Goal: Task Accomplishment & Management: Use online tool/utility

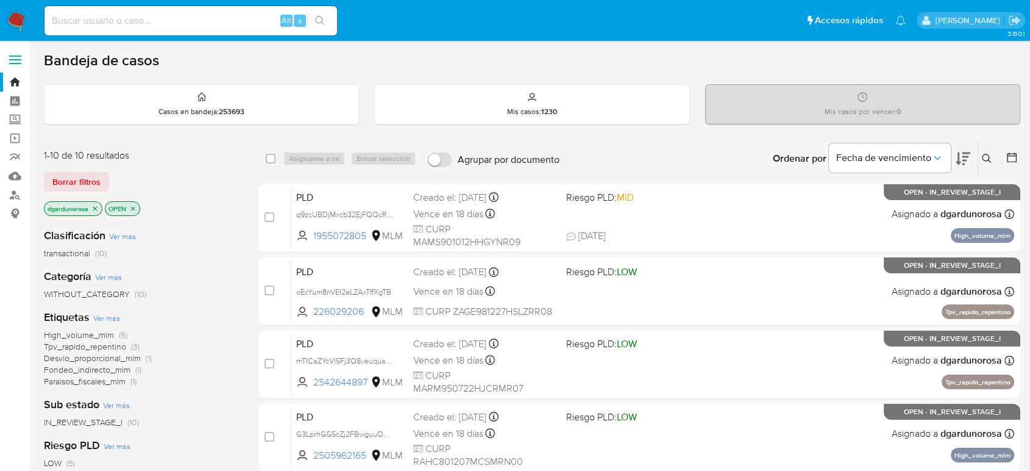
click at [986, 151] on button at bounding box center [988, 158] width 20 height 15
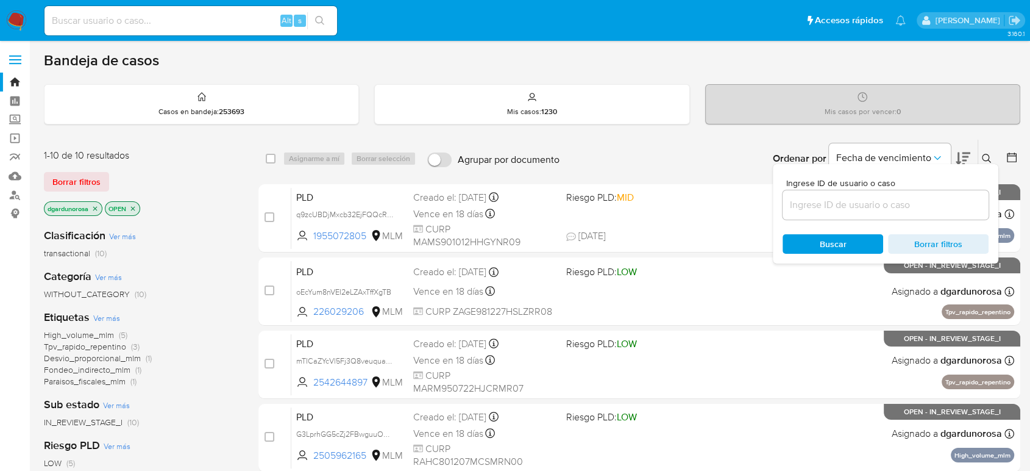
click at [931, 194] on div at bounding box center [886, 204] width 206 height 29
click at [934, 204] on input at bounding box center [886, 205] width 206 height 16
paste input "2363574027"
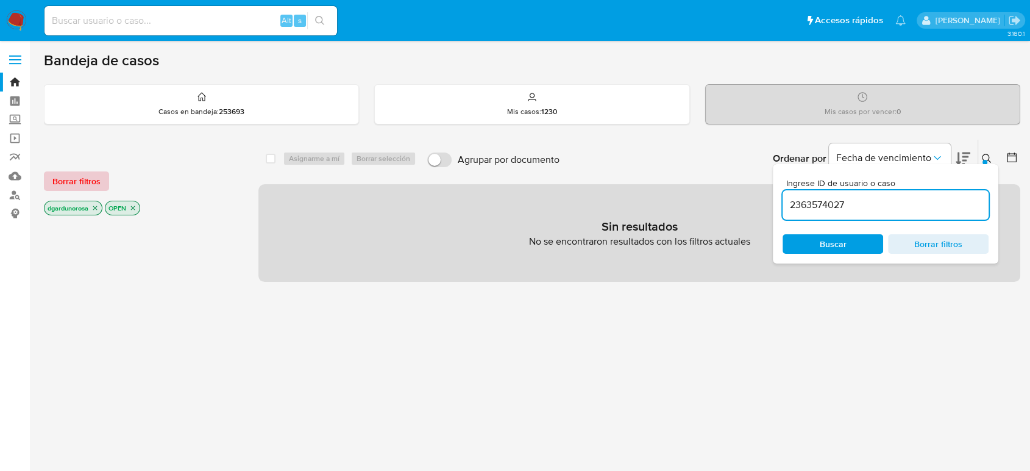
click at [83, 187] on span "Borrar filtros" at bounding box center [76, 180] width 48 height 17
click at [878, 205] on input "2363574027" at bounding box center [886, 205] width 206 height 16
type input "2363574027"
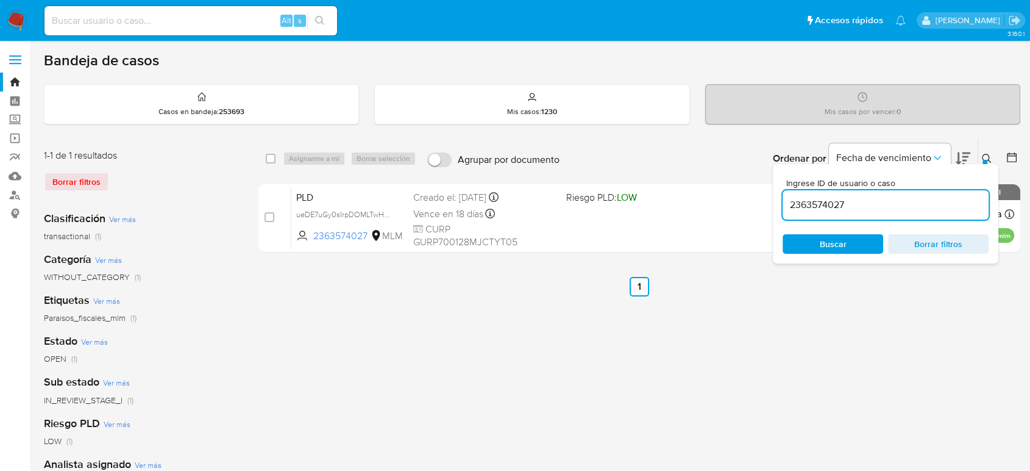
click at [995, 150] on div "Ingrese ID de usuario o caso 2363574027 Buscar Borrar filtros" at bounding box center [988, 159] width 21 height 38
click at [994, 151] on button at bounding box center [988, 158] width 20 height 15
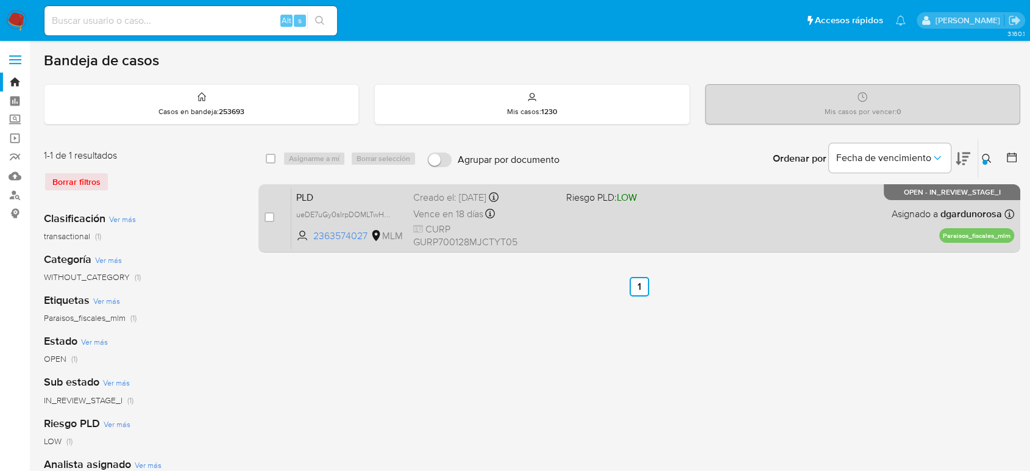
click at [839, 219] on div "PLD ueDE7uGy0sIrpDOMLTwH4PKK 2363574027 MLM Riesgo PLD: LOW Creado el: 12/08/20…" at bounding box center [652, 218] width 723 height 62
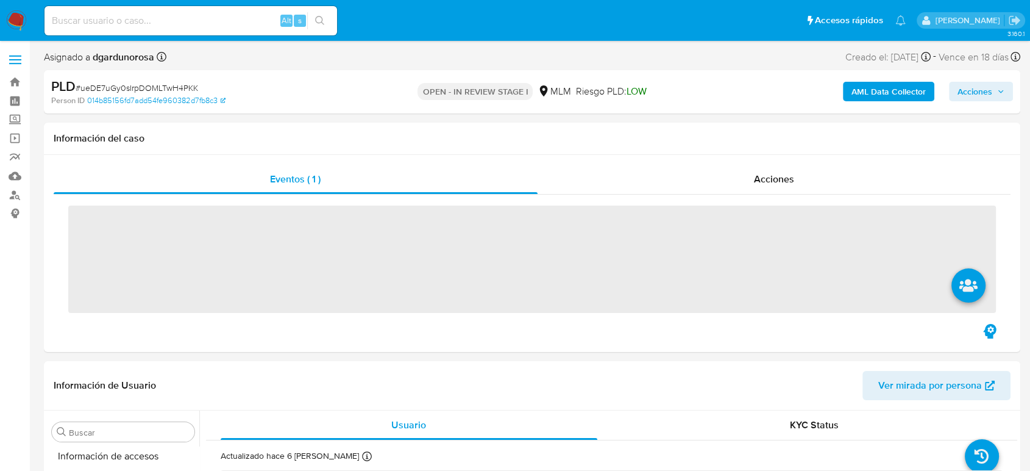
scroll to position [574, 0]
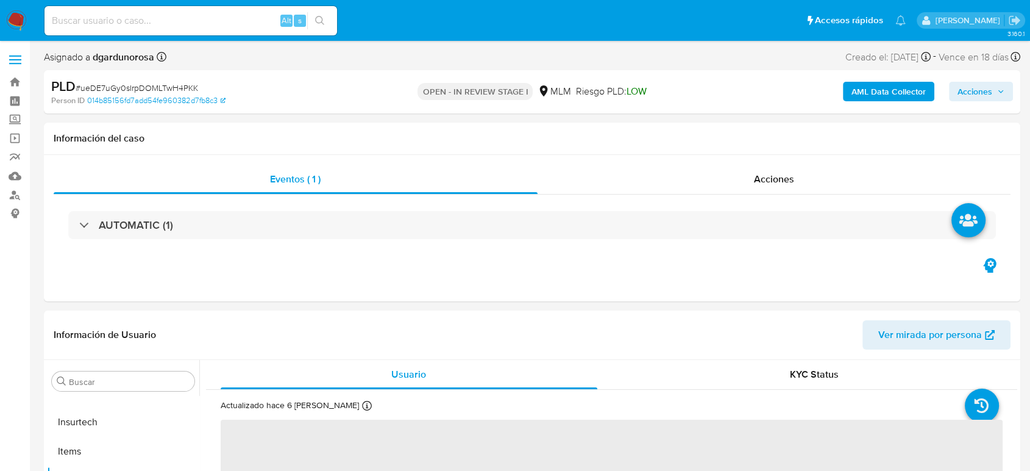
select select "10"
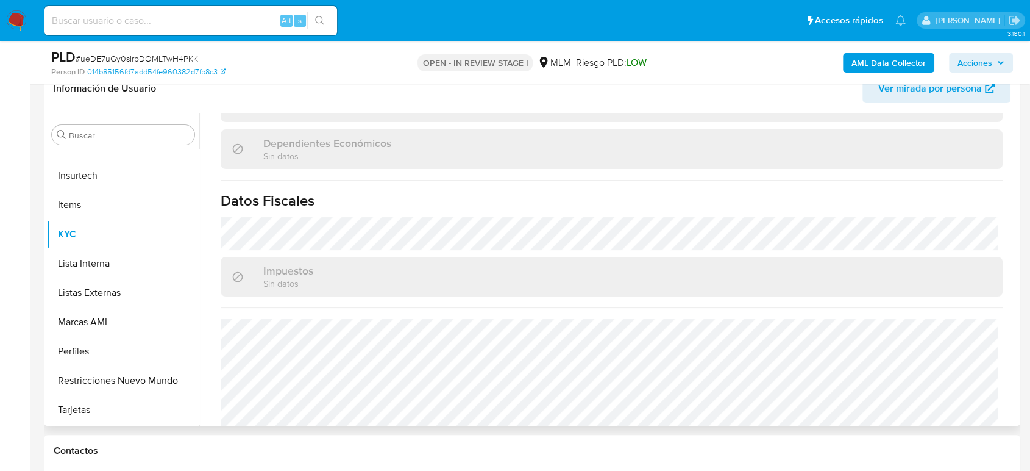
scroll to position [754, 0]
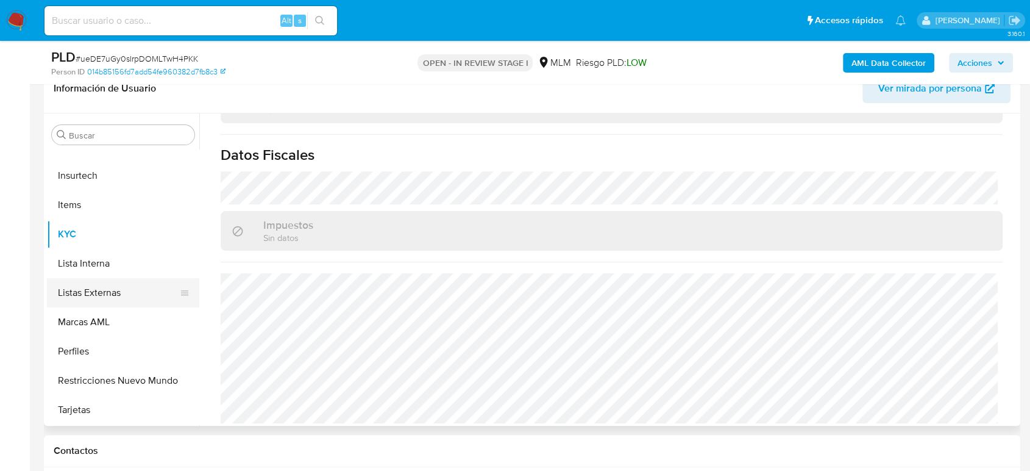
click at [94, 297] on button "Listas Externas" at bounding box center [118, 292] width 143 height 29
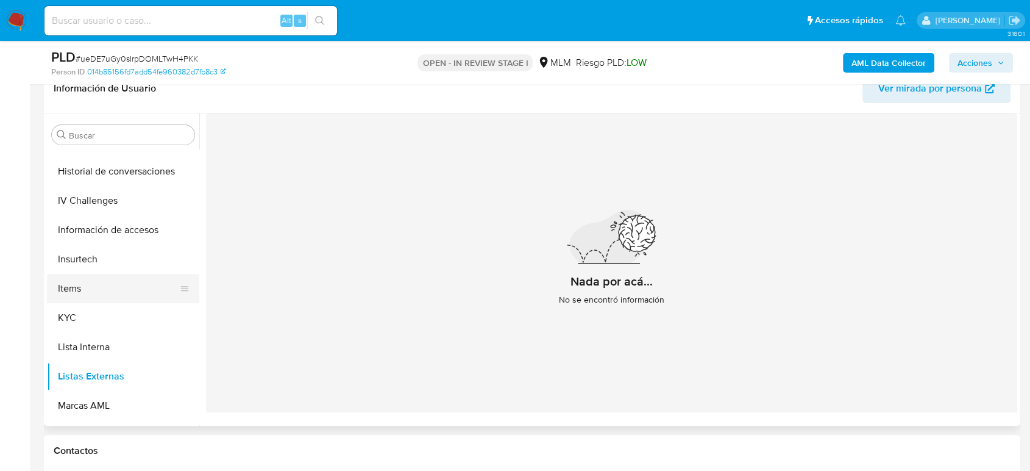
scroll to position [371, 0]
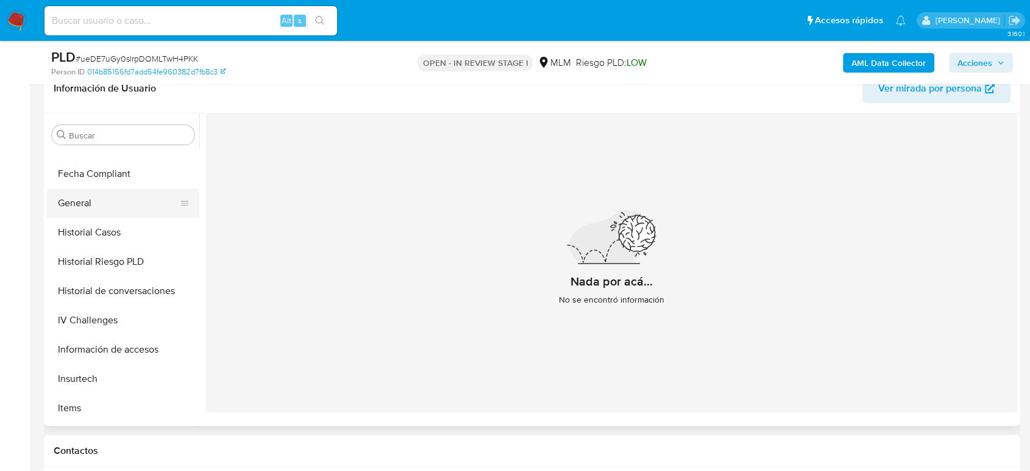
click at [91, 206] on button "General" at bounding box center [118, 202] width 143 height 29
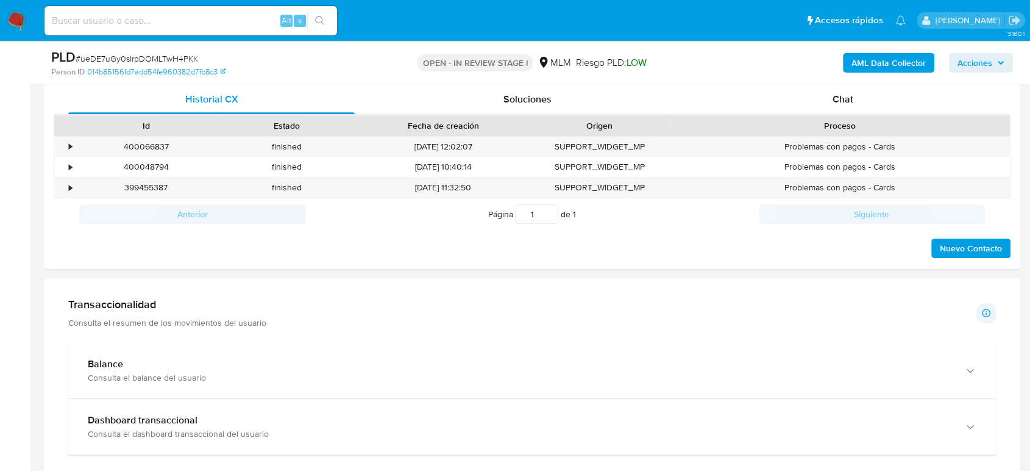
scroll to position [745, 0]
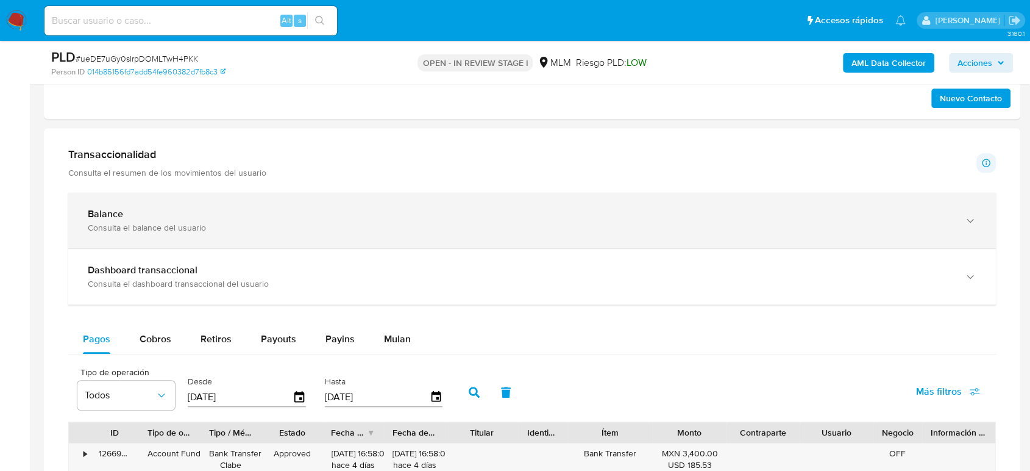
click at [234, 201] on div "Balance Consulta el balance del usuario" at bounding box center [532, 220] width 928 height 55
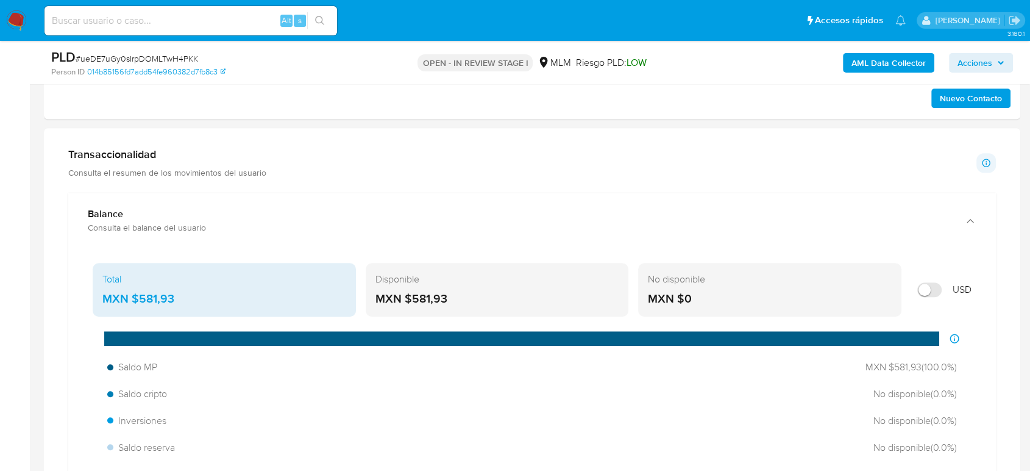
drag, startPoint x: 179, startPoint y: 297, endPoint x: 133, endPoint y: 300, distance: 46.4
click at [133, 300] on div "MXN $581,93" at bounding box center [224, 299] width 244 height 16
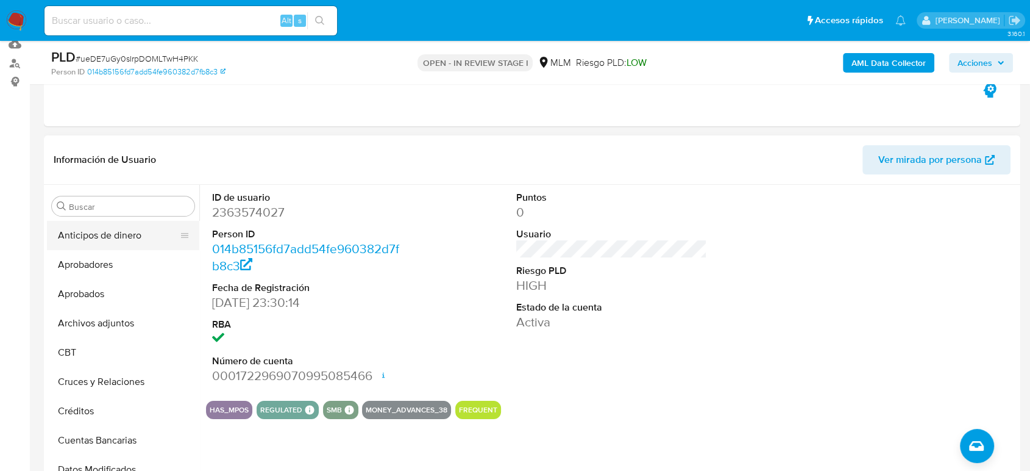
scroll to position [135, 0]
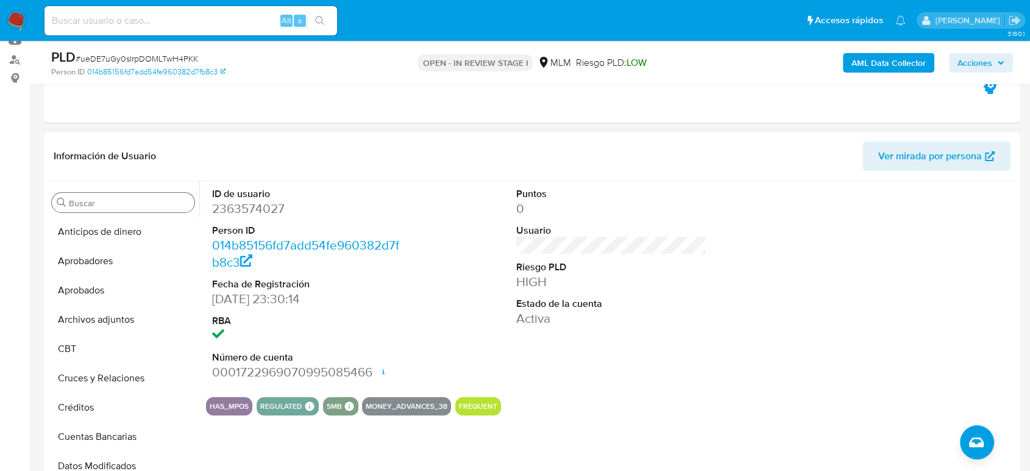
click at [119, 201] on input "Buscar" at bounding box center [129, 202] width 121 height 11
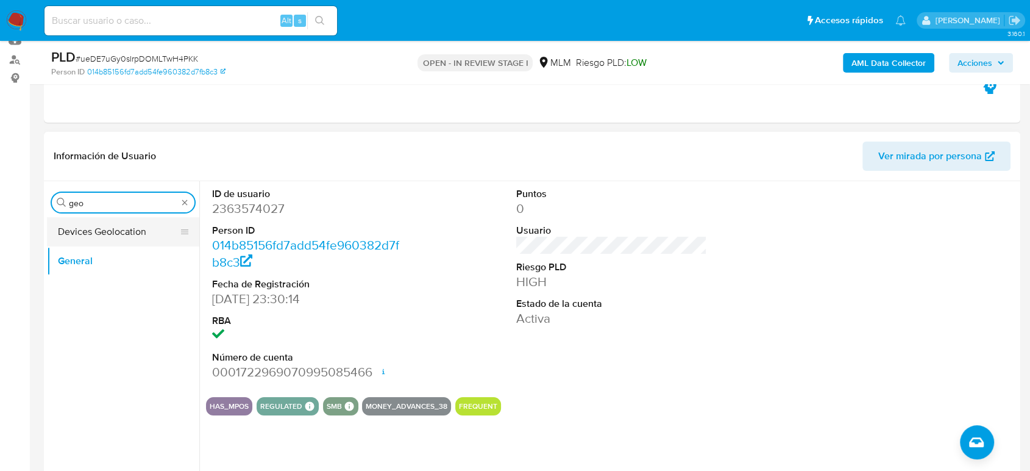
type input "geo"
click at [108, 229] on button "Devices Geolocation" at bounding box center [118, 231] width 143 height 29
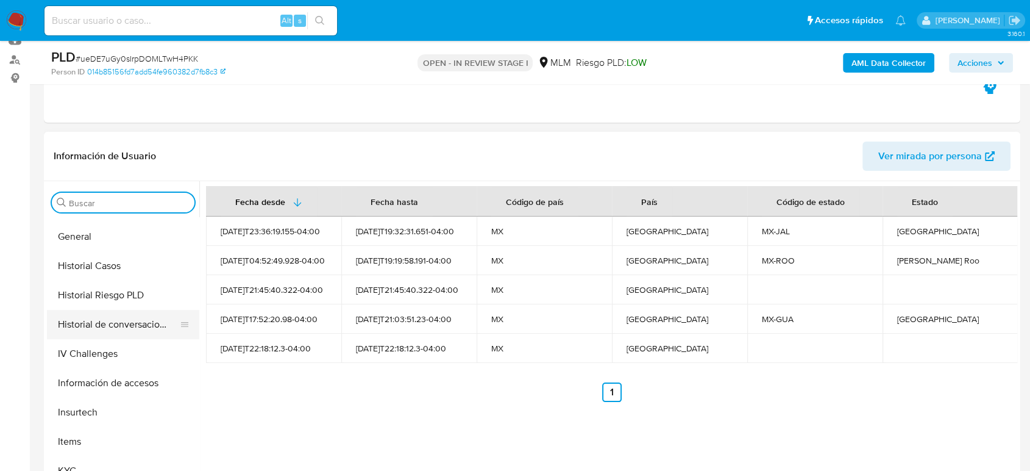
scroll to position [474, 0]
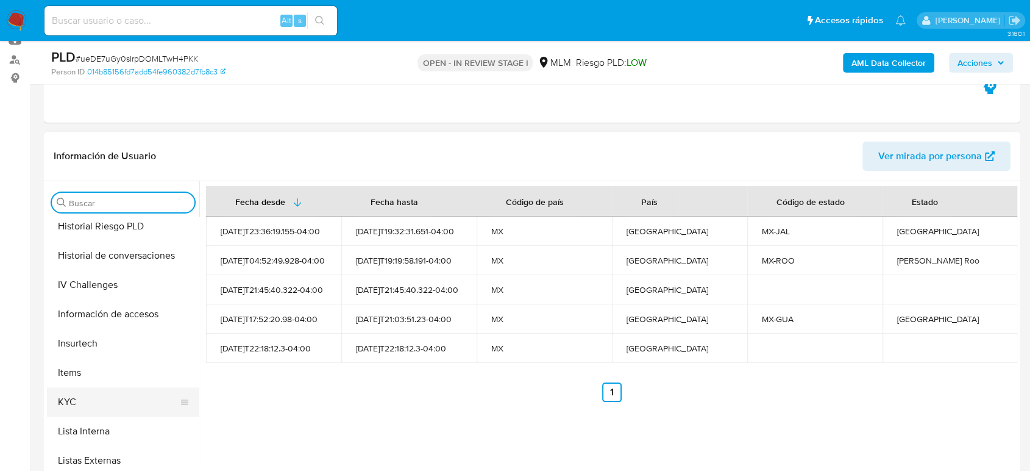
click at [86, 391] on button "KYC" at bounding box center [118, 401] width 143 height 29
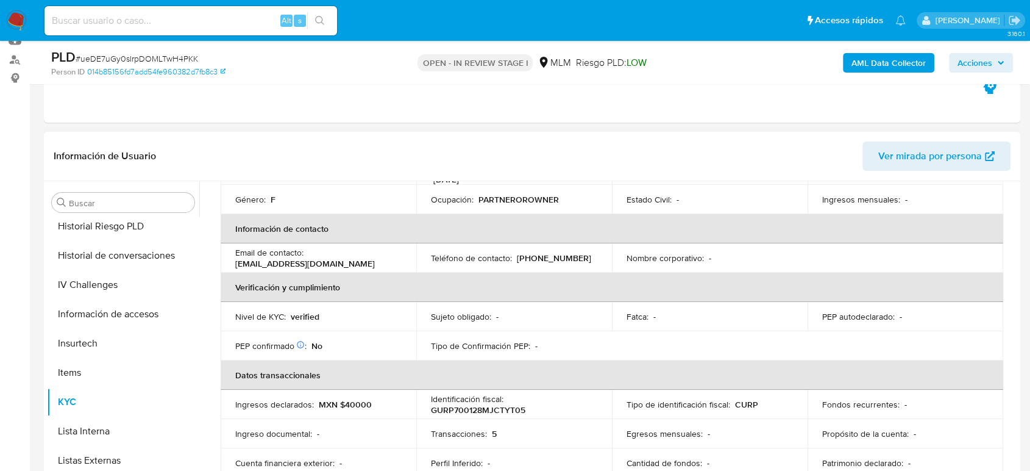
scroll to position [68, 0]
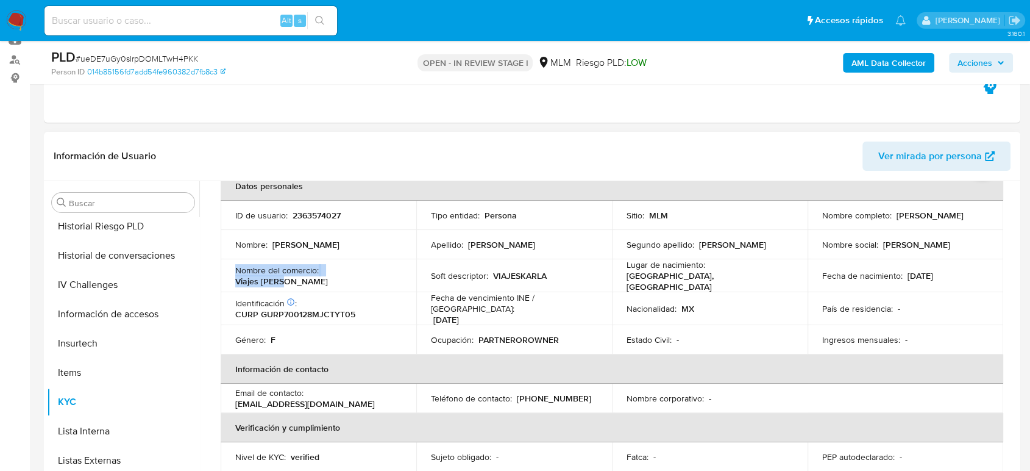
drag, startPoint x: 331, startPoint y: 272, endPoint x: 225, endPoint y: 272, distance: 106.1
click at [225, 272] on td "Nombre del comercio : Viajes karla" at bounding box center [319, 275] width 196 height 33
copy div "Nombre del comercio : Viajes karla"
click at [166, 193] on div "Buscar" at bounding box center [123, 203] width 143 height 20
click at [170, 201] on input "Buscar" at bounding box center [129, 202] width 121 height 11
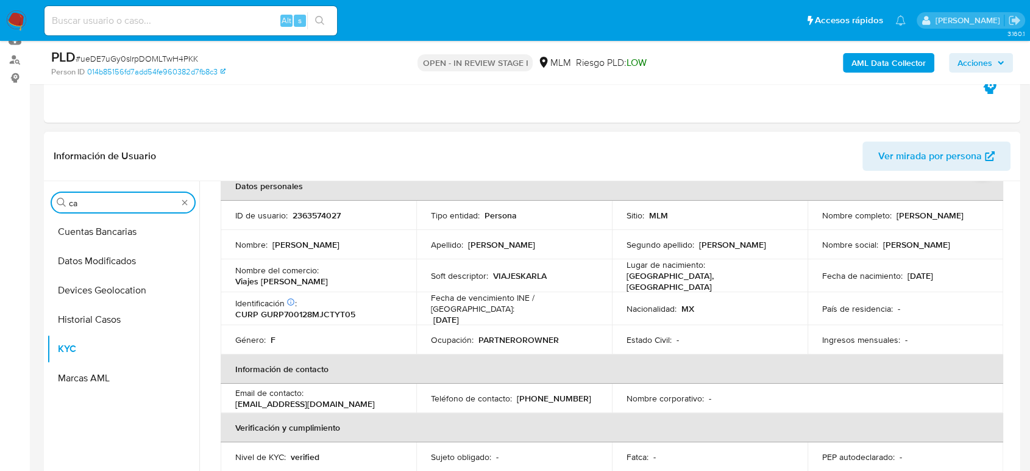
scroll to position [0, 0]
type input "cas"
click at [82, 234] on button "Historial Casos" at bounding box center [118, 231] width 143 height 29
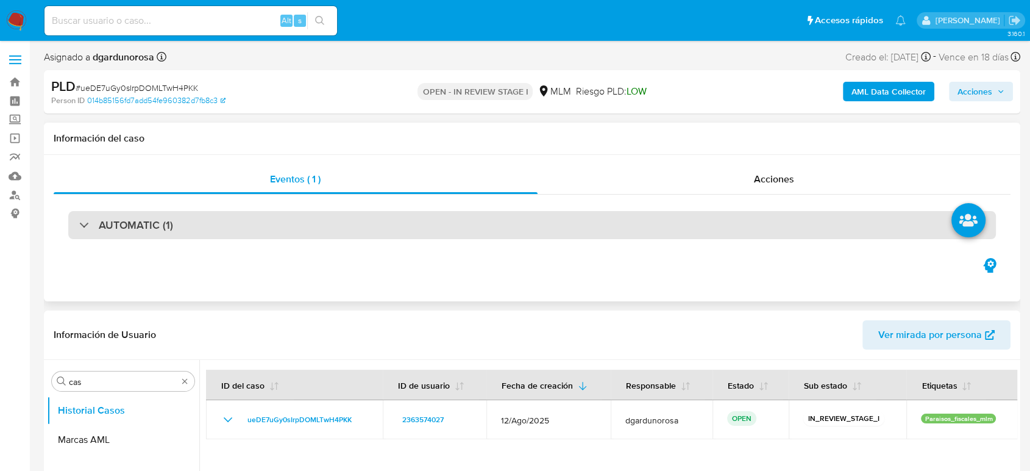
drag, startPoint x: 144, startPoint y: 221, endPoint x: 208, endPoint y: 234, distance: 65.4
click at [144, 221] on h3 "AUTOMATIC (1)" at bounding box center [136, 224] width 74 height 13
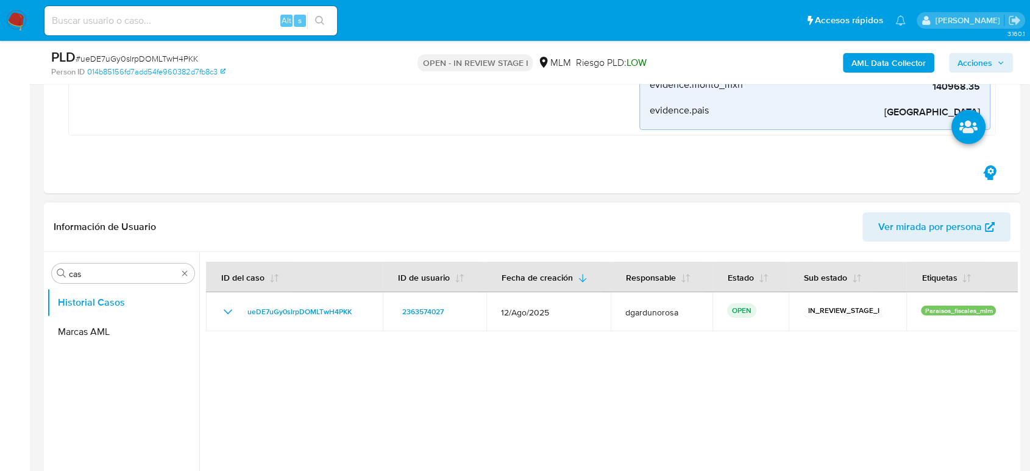
scroll to position [271, 0]
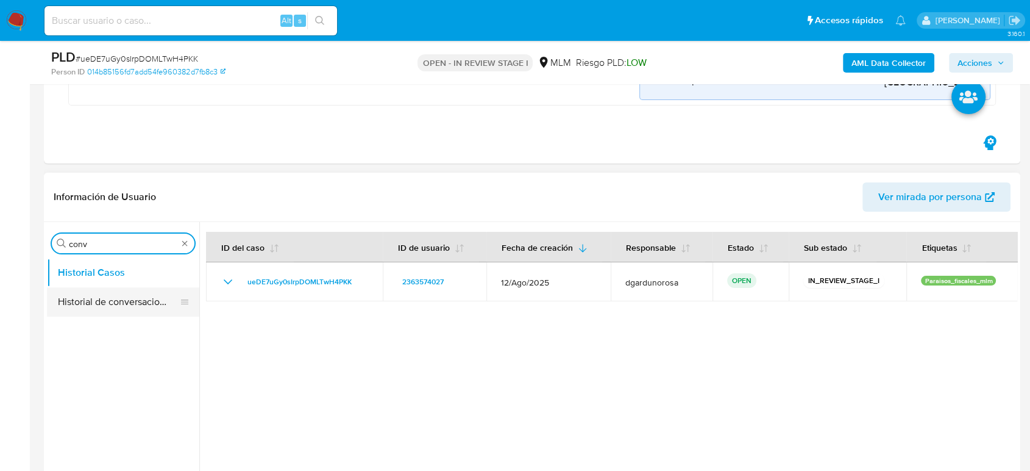
type input "conv"
click at [150, 296] on button "Historial de conversaciones" at bounding box center [118, 301] width 143 height 29
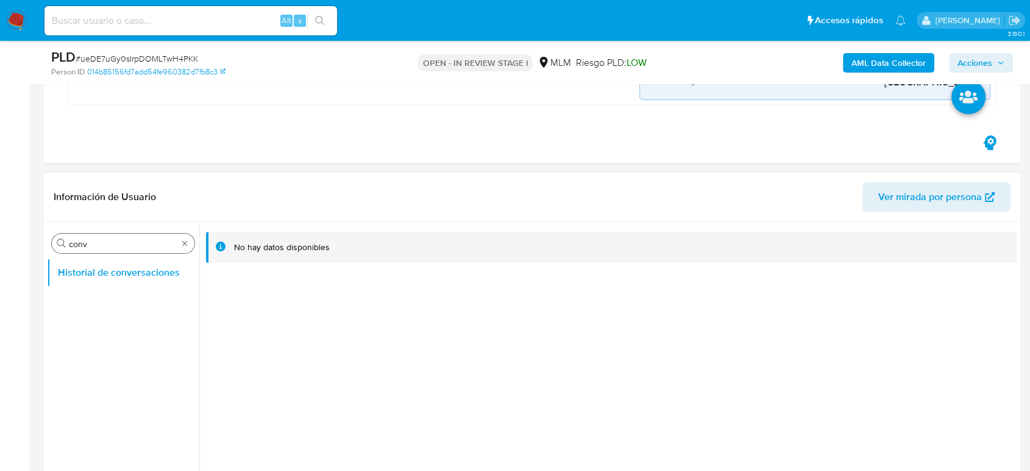
click at [186, 247] on div "Buscar conv" at bounding box center [123, 243] width 143 height 20
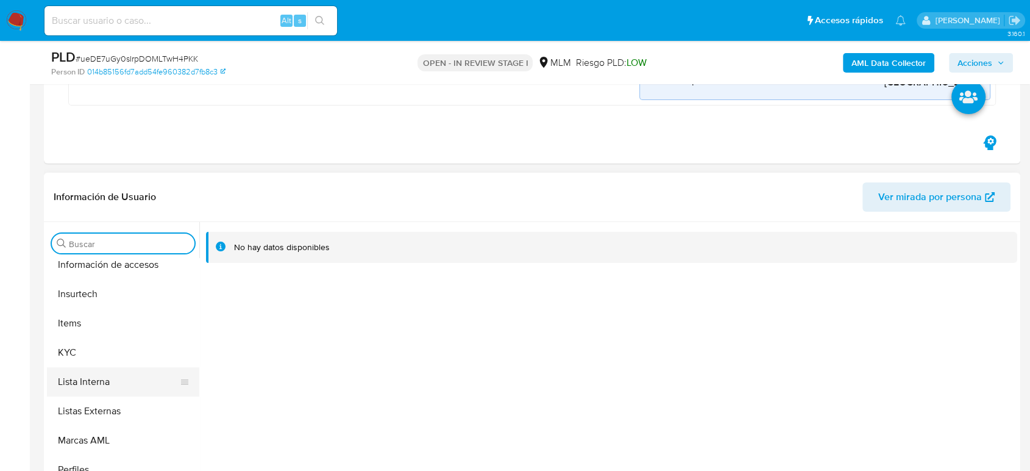
scroll to position [574, 0]
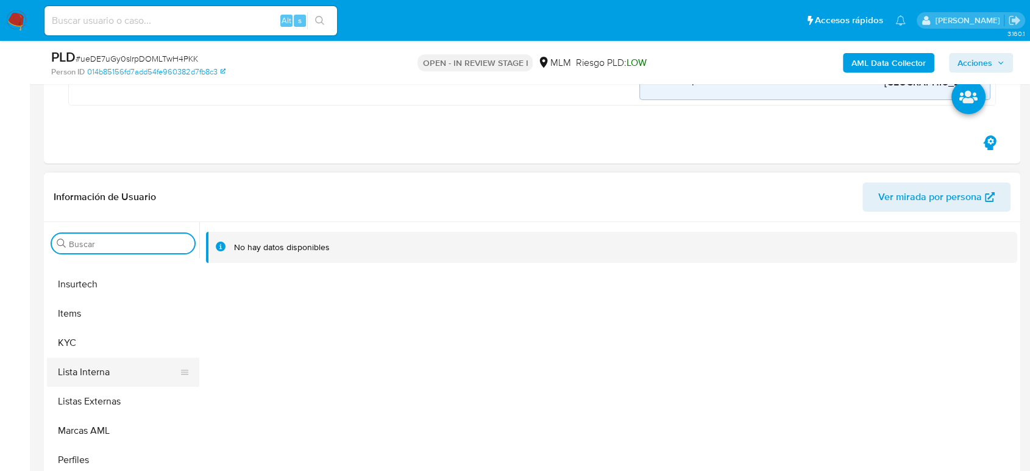
click at [80, 357] on button "Lista Interna" at bounding box center [118, 371] width 143 height 29
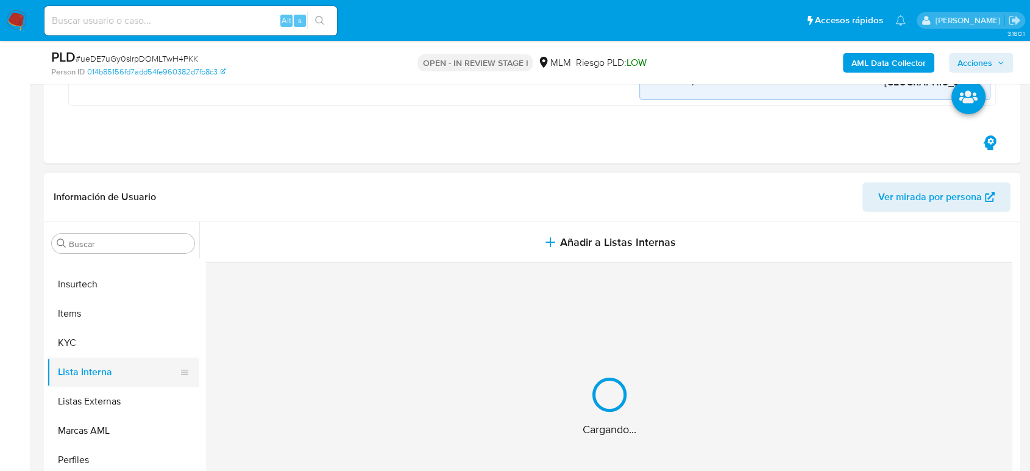
click at [127, 358] on ul "Anticipos de dinero Aprobadores Aprobados Archivos adjuntos CBT Cruces y Relaci…" at bounding box center [123, 395] width 152 height 275
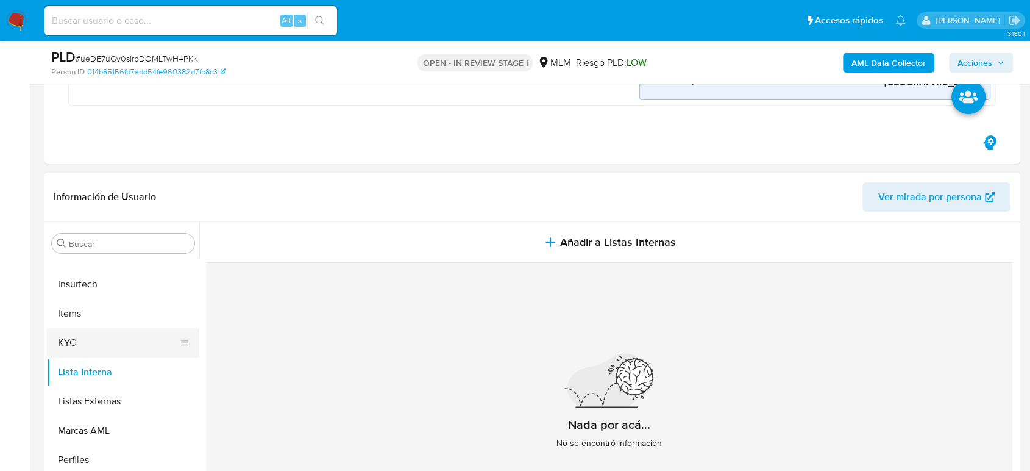
click at [154, 344] on button "KYC" at bounding box center [118, 342] width 143 height 29
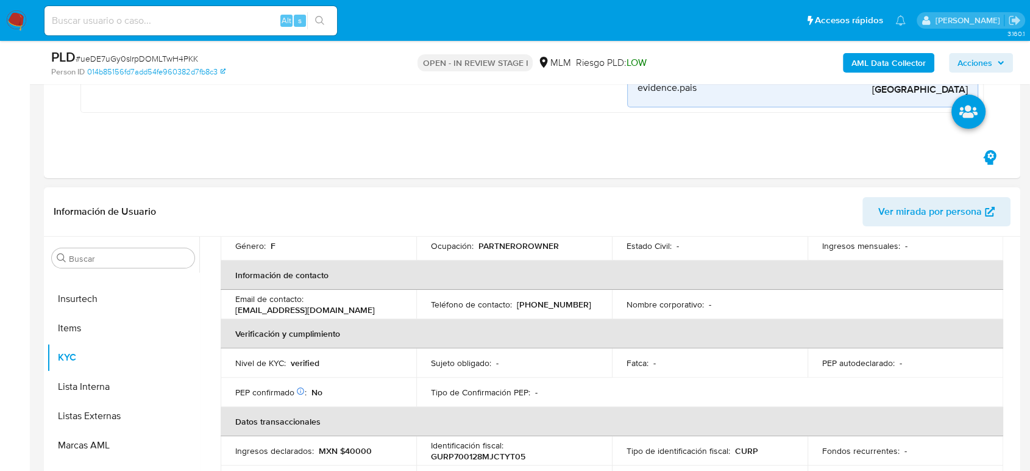
scroll to position [77, 0]
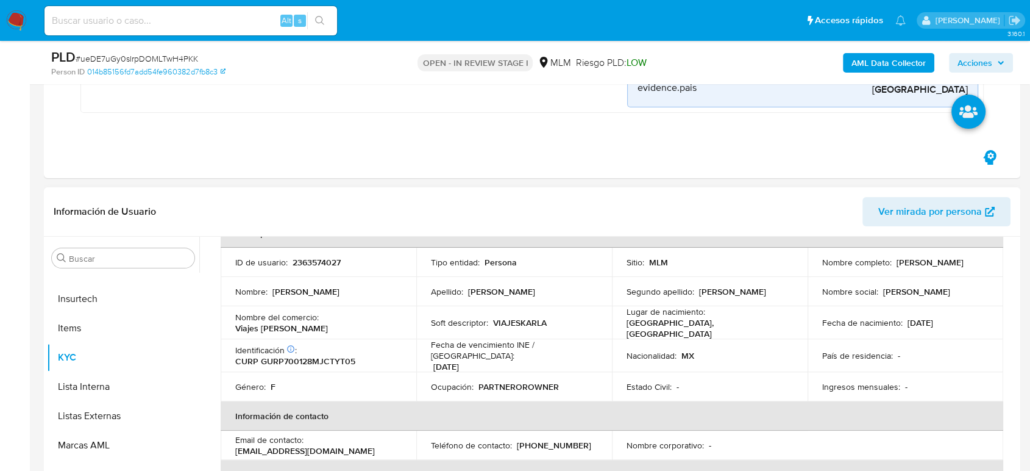
click at [543, 439] on p "[PHONE_NUMBER]" at bounding box center [554, 444] width 74 height 11
copy p "21546496"
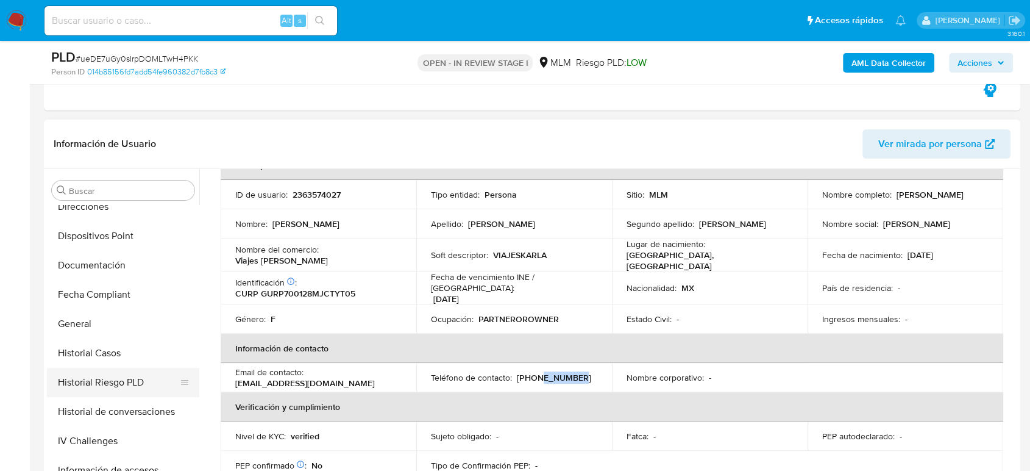
scroll to position [338, 0]
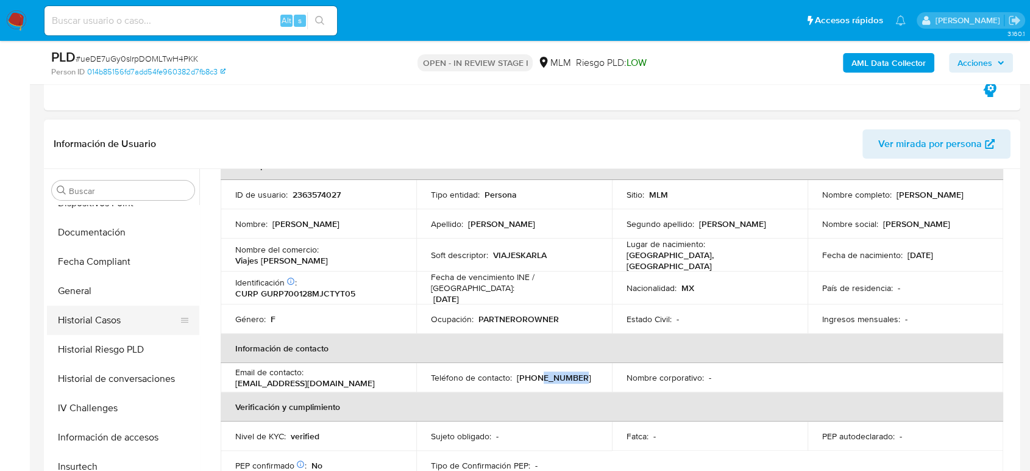
click at [112, 321] on button "Historial Casos" at bounding box center [118, 319] width 143 height 29
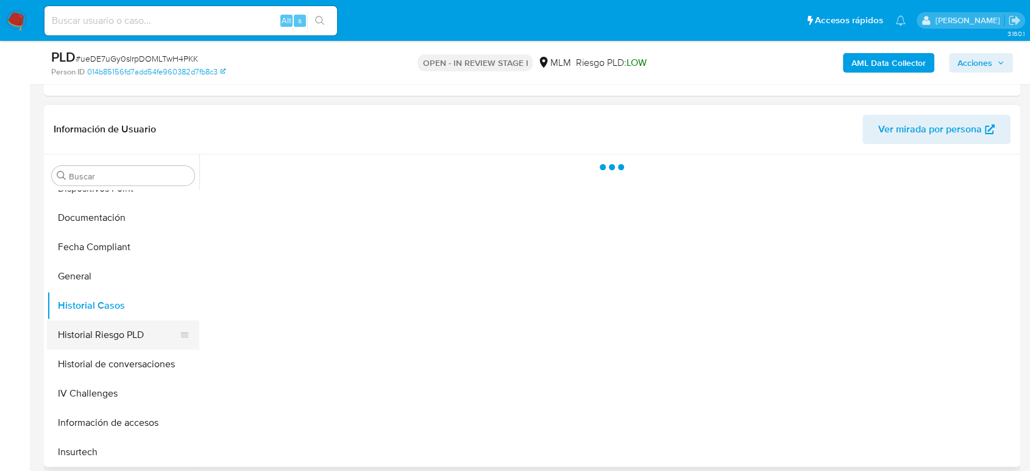
scroll to position [0, 0]
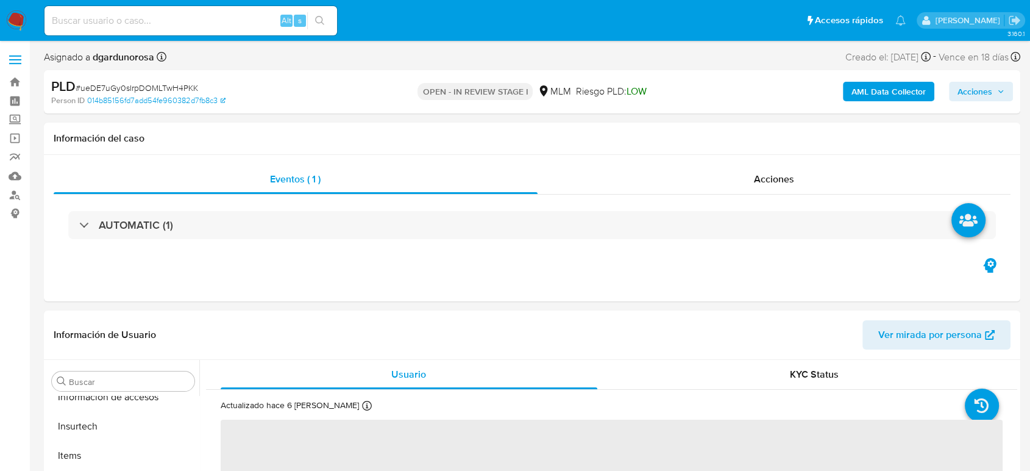
scroll to position [574, 0]
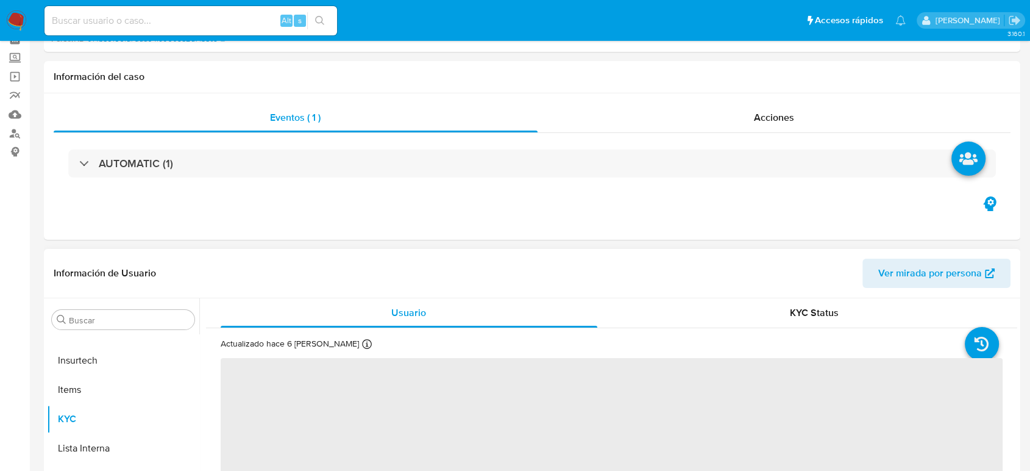
select select "10"
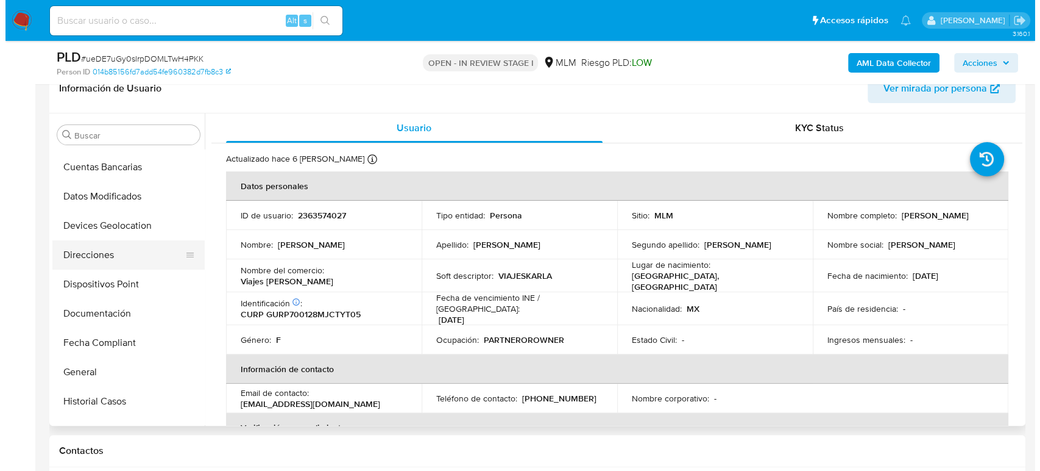
scroll to position [99, 0]
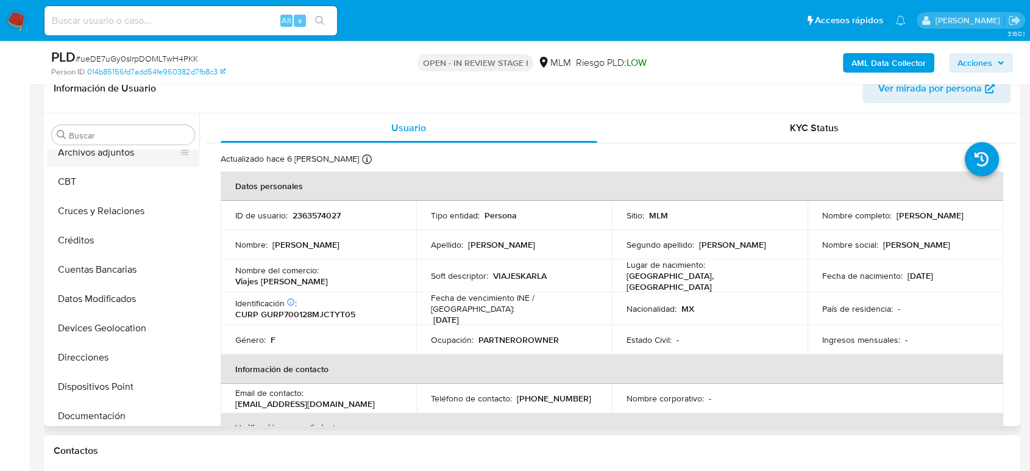
click at [116, 152] on button "Archivos adjuntos" at bounding box center [118, 152] width 143 height 29
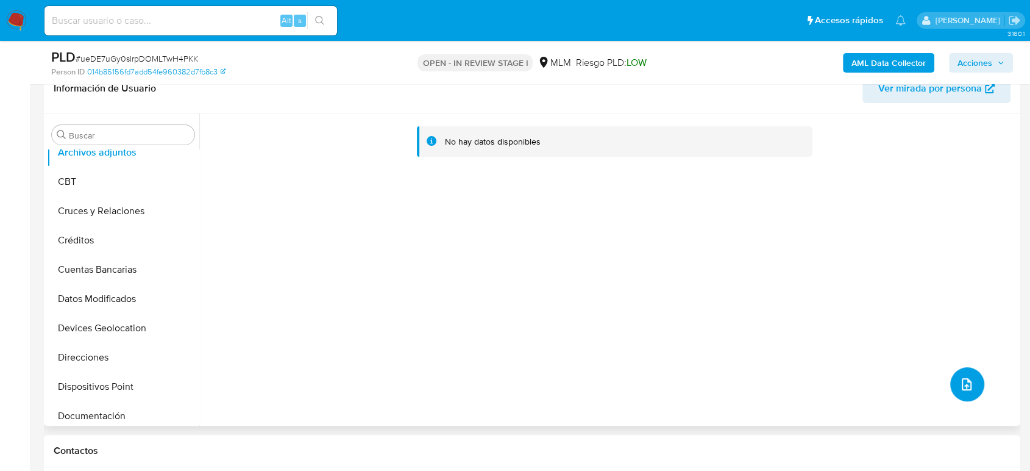
click at [951, 384] on button "upload-file" at bounding box center [967, 384] width 34 height 34
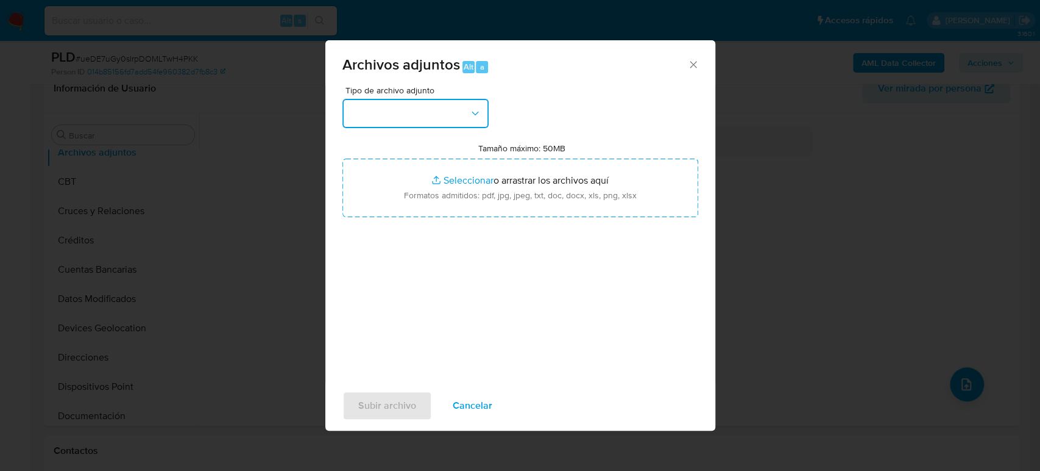
click at [434, 116] on button "button" at bounding box center [416, 113] width 146 height 29
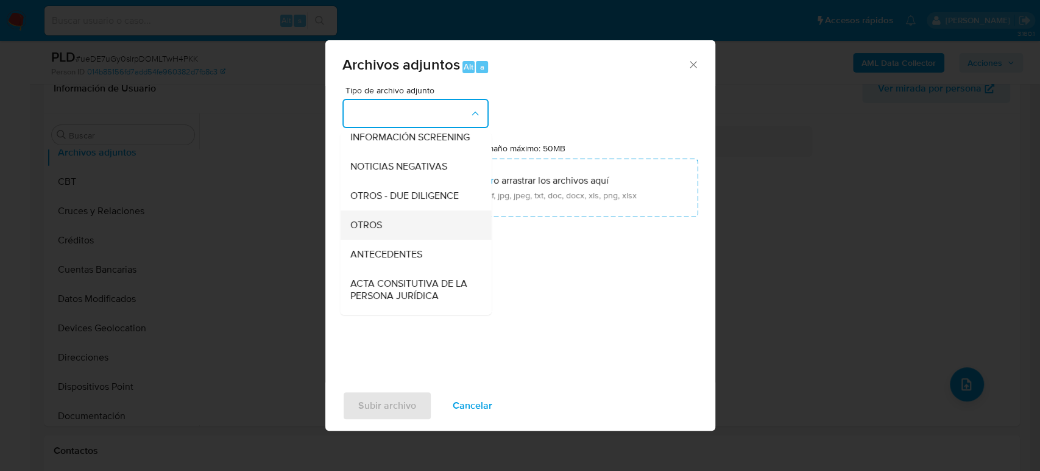
scroll to position [135, 0]
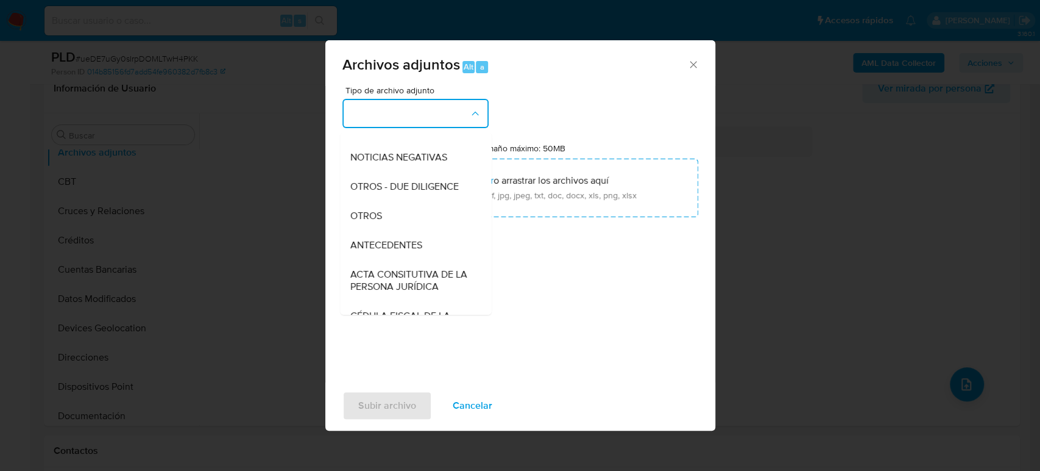
click at [394, 230] on div "OTROS" at bounding box center [412, 215] width 124 height 29
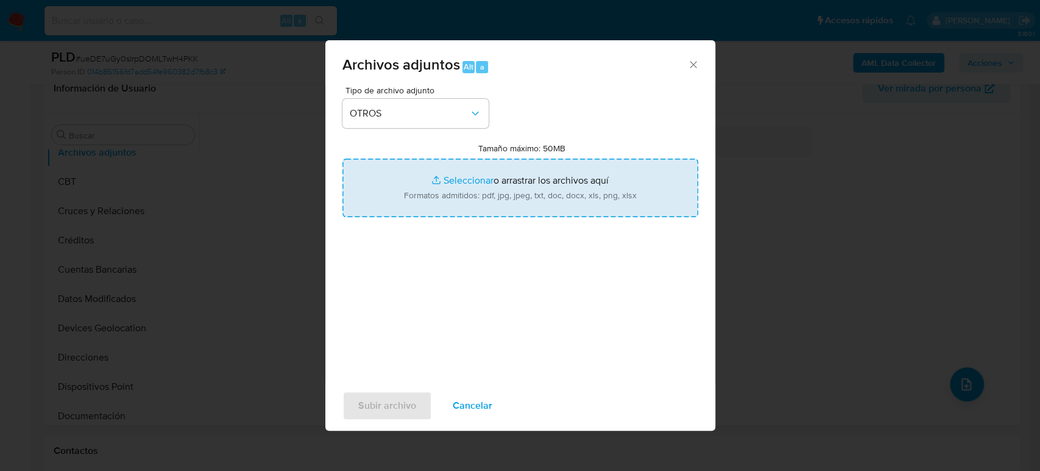
type input "C:\fakepath\2363574027_Patricia Gutierrez_Agosto2025.pdf"
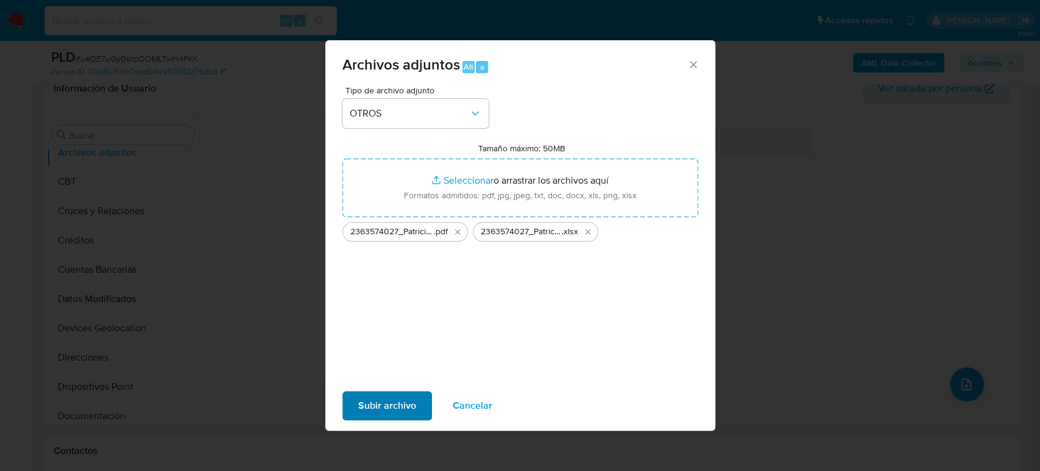
click at [389, 397] on span "Subir archivo" at bounding box center [387, 405] width 58 height 27
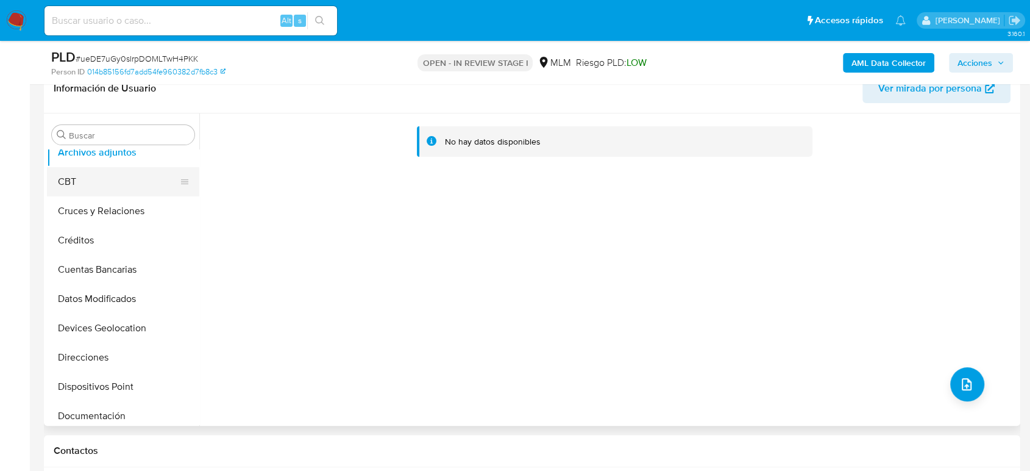
click at [88, 186] on button "CBT" at bounding box center [118, 181] width 143 height 29
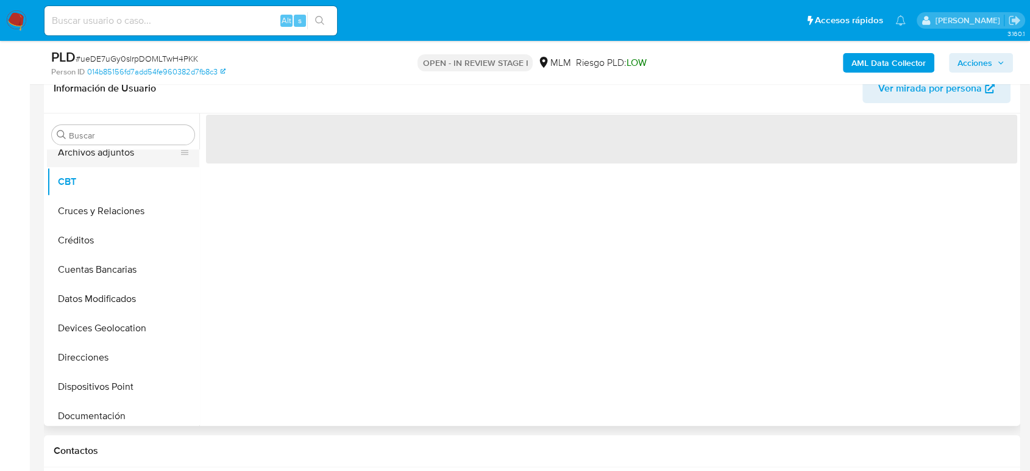
click at [94, 160] on button "Archivos adjuntos" at bounding box center [118, 152] width 143 height 29
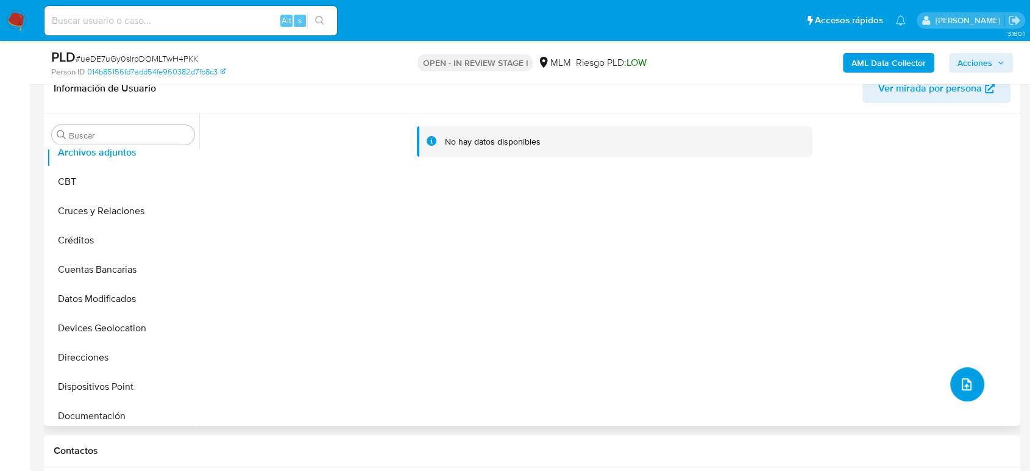
click at [970, 382] on icon "upload-file" at bounding box center [966, 384] width 15 height 15
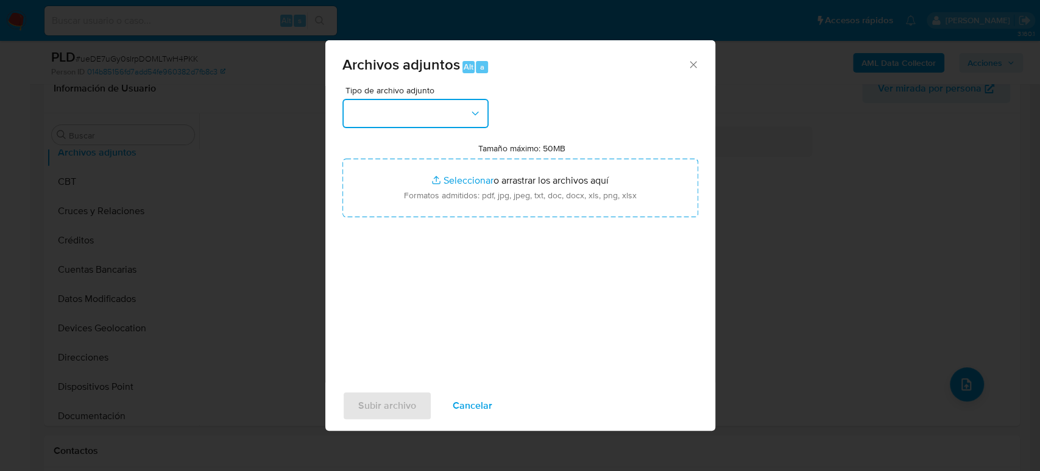
click at [438, 110] on button "button" at bounding box center [416, 113] width 146 height 29
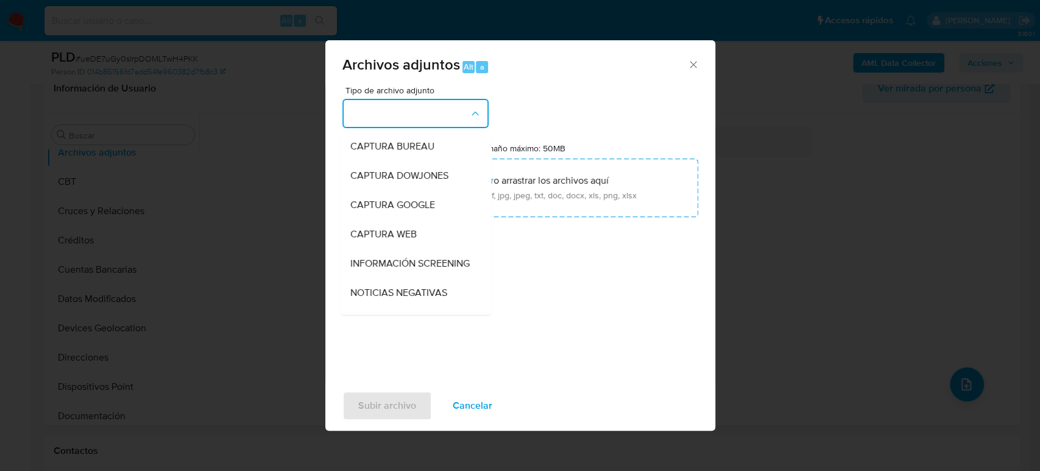
scroll to position [203, 0]
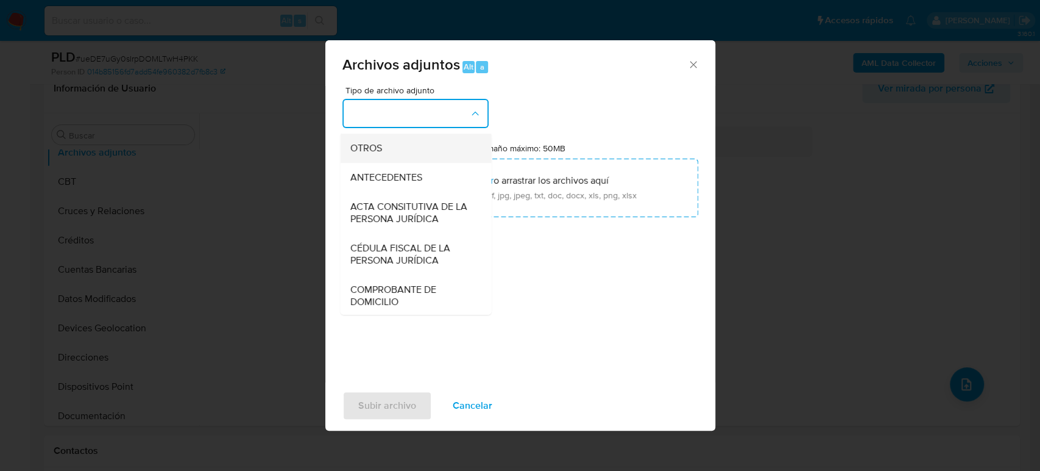
click at [383, 163] on div "OTROS" at bounding box center [412, 147] width 124 height 29
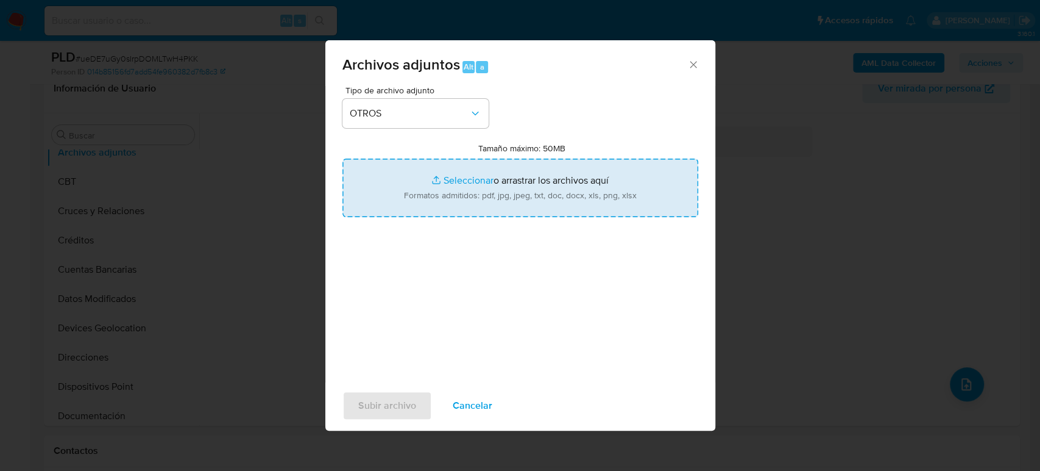
type input "C:\fakepath\2363574027_Patricia Gutierrez_Agosto2025.pdf"
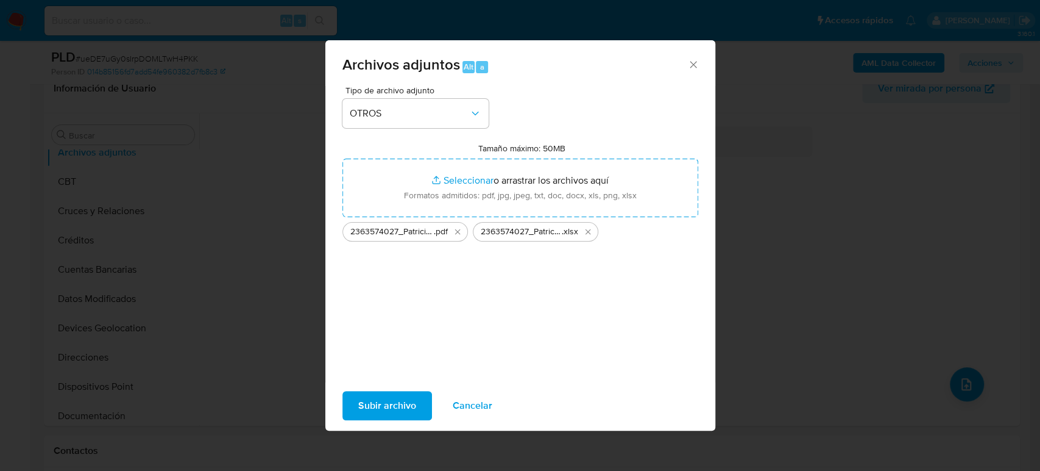
click at [396, 404] on span "Subir archivo" at bounding box center [387, 405] width 58 height 27
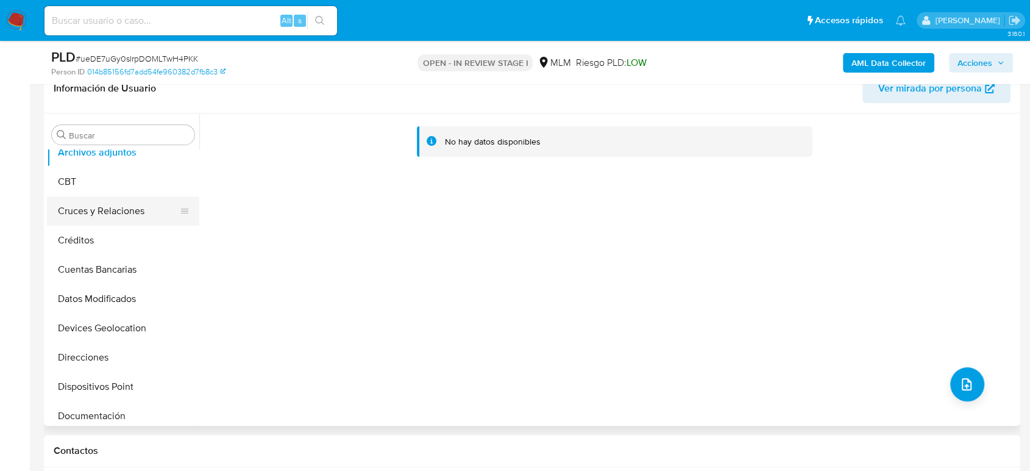
click at [110, 221] on button "Cruces y Relaciones" at bounding box center [118, 210] width 143 height 29
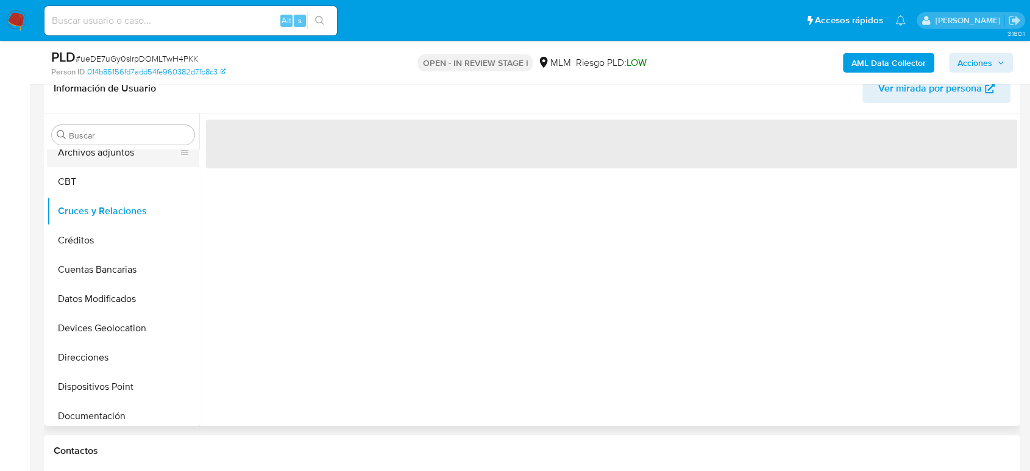
click at [111, 155] on button "Archivos adjuntos" at bounding box center [118, 152] width 143 height 29
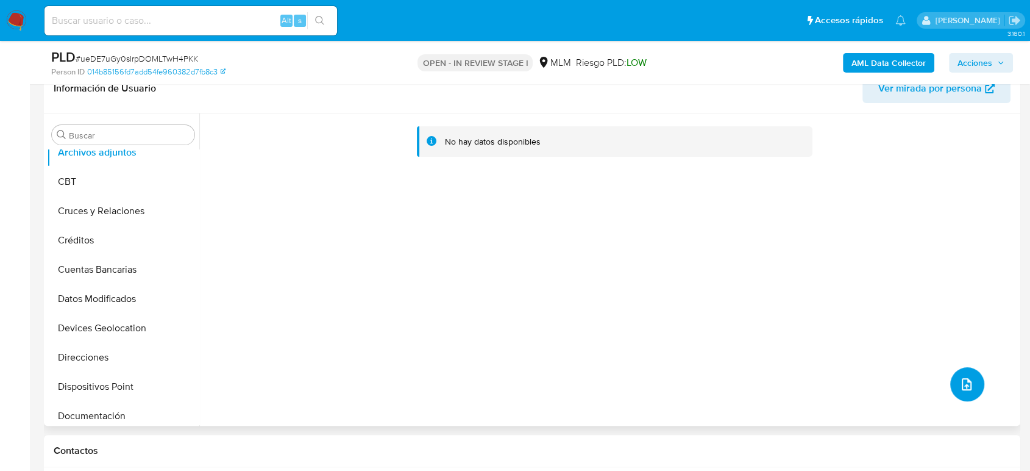
click at [961, 374] on button "upload-file" at bounding box center [967, 384] width 34 height 34
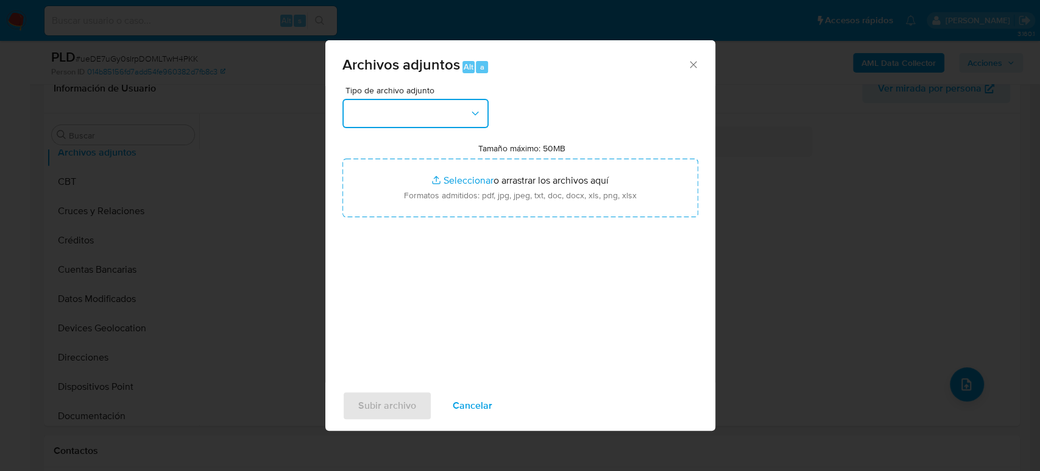
click at [436, 124] on button "button" at bounding box center [416, 113] width 146 height 29
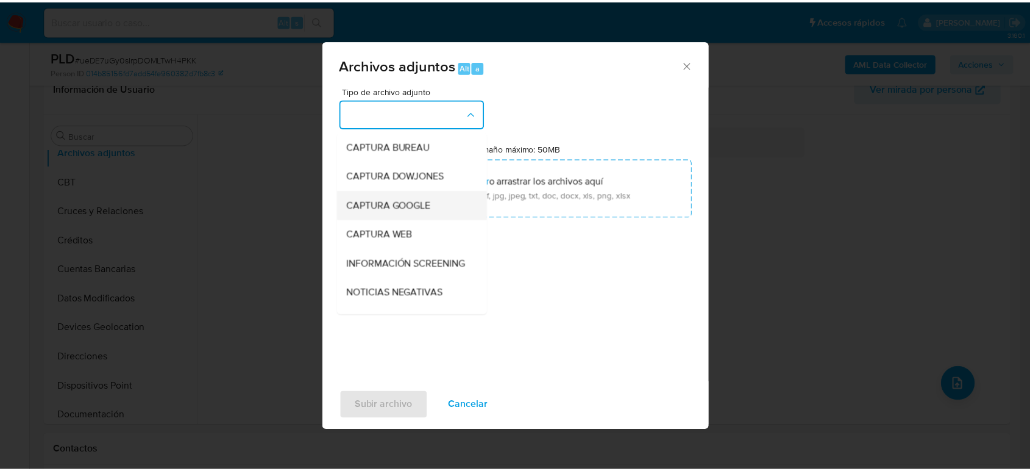
scroll to position [68, 0]
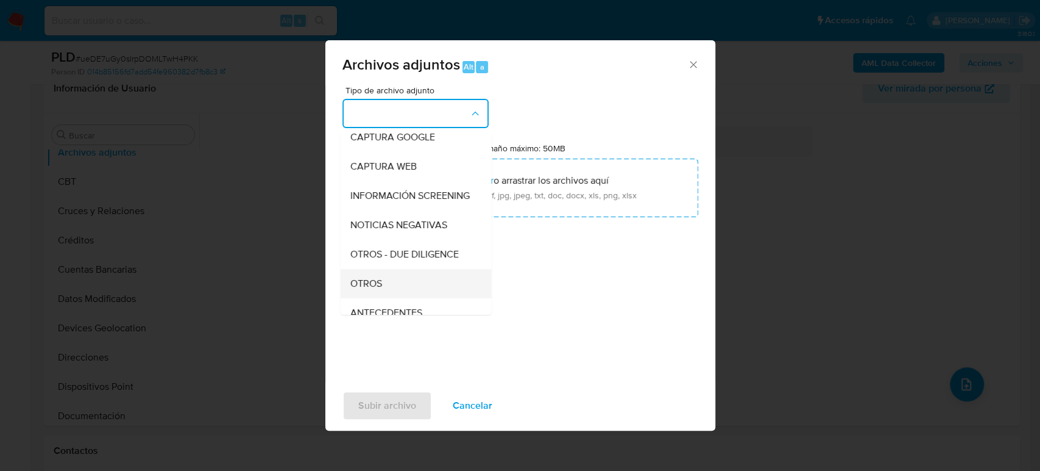
click at [379, 290] on span "OTROS" at bounding box center [366, 283] width 32 height 12
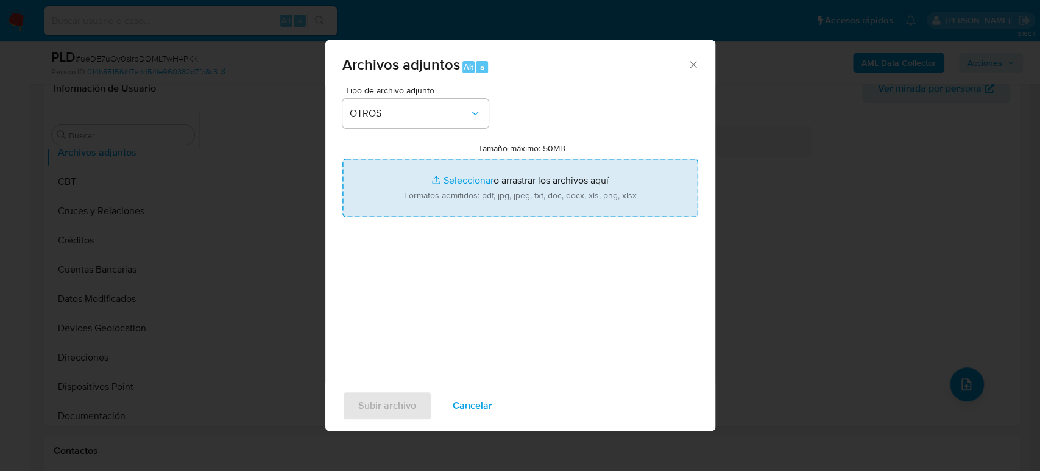
type input "C:\fakepath\2363574027_Patricia Gutierrez_Agosto2025.pdf"
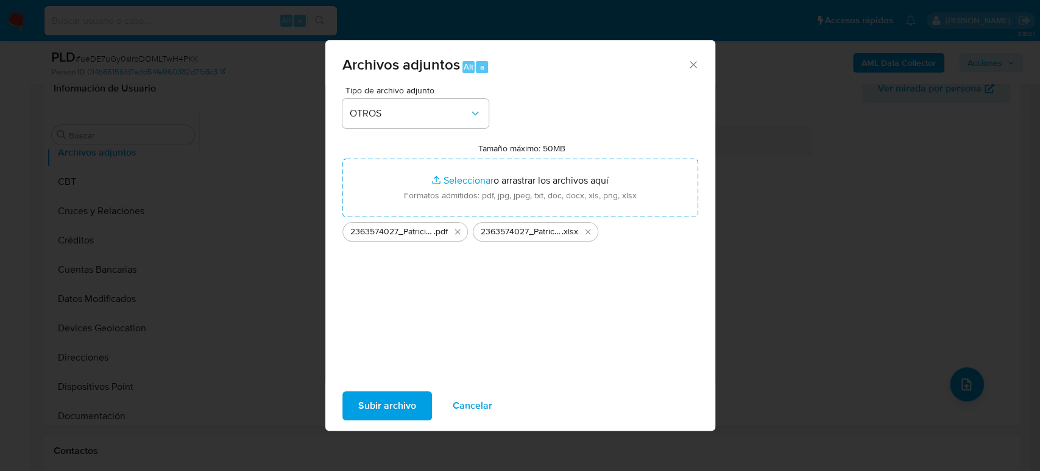
click at [405, 402] on span "Subir archivo" at bounding box center [387, 405] width 58 height 27
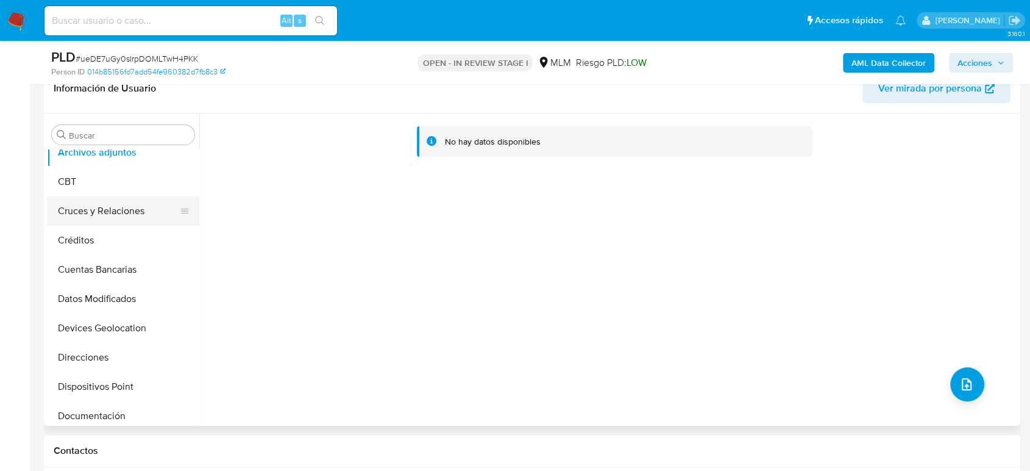
click at [108, 206] on button "Cruces y Relaciones" at bounding box center [118, 210] width 143 height 29
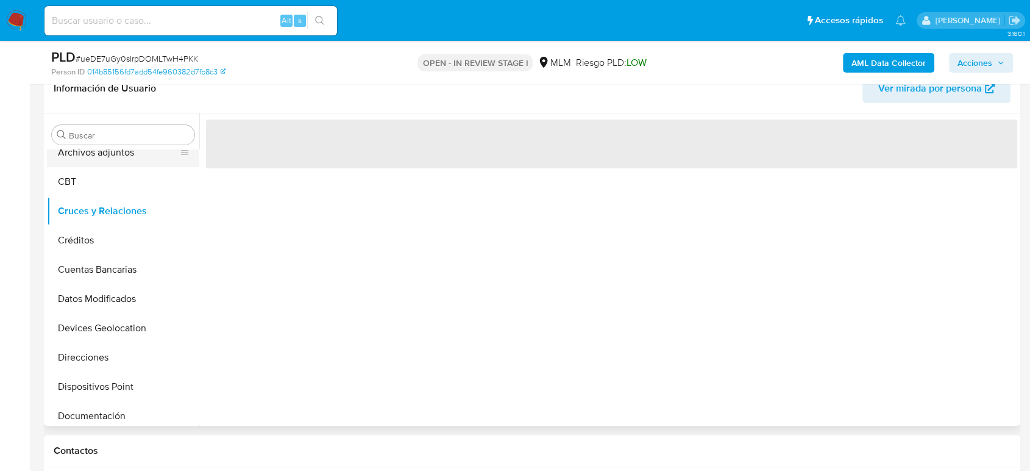
click at [107, 158] on button "Archivos adjuntos" at bounding box center [118, 152] width 143 height 29
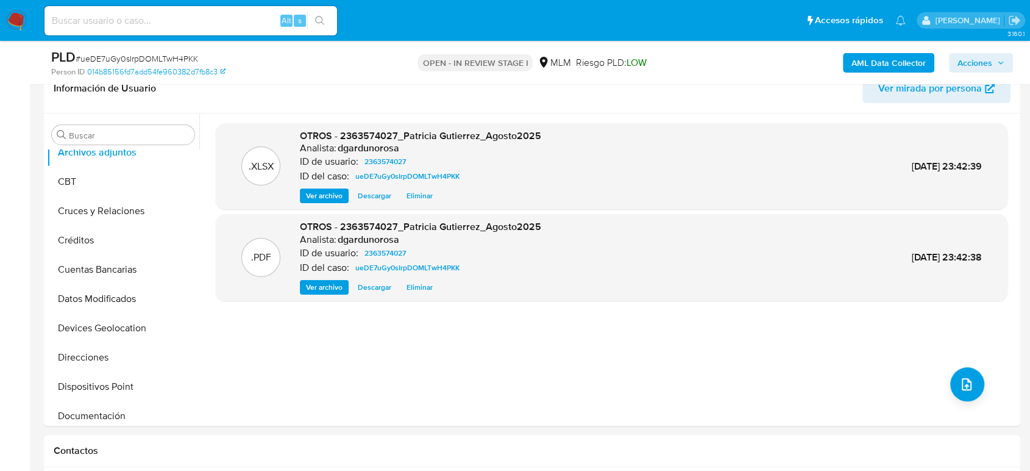
click at [985, 63] on span "Acciones" at bounding box center [975, 63] width 35 height 20
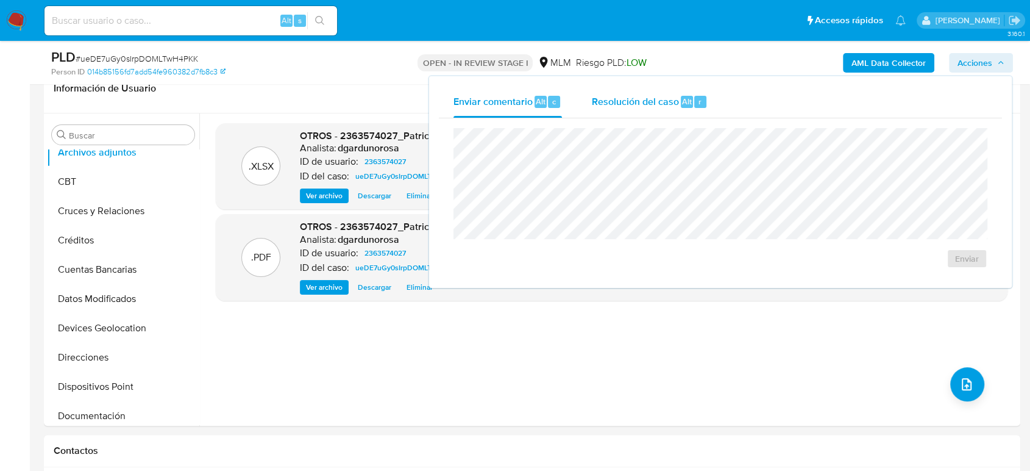
click at [652, 115] on div "Resolución del caso Alt r" at bounding box center [649, 102] width 116 height 32
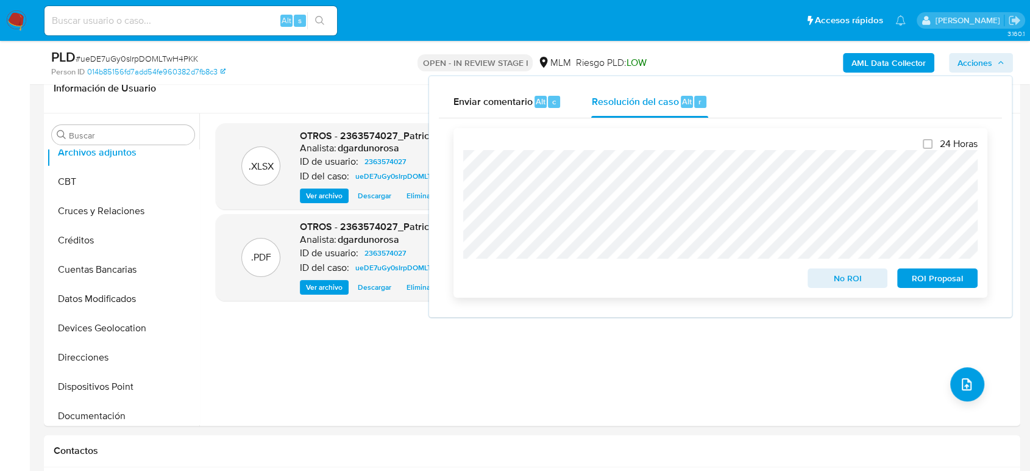
click at [819, 280] on span "No ROI" at bounding box center [847, 277] width 63 height 17
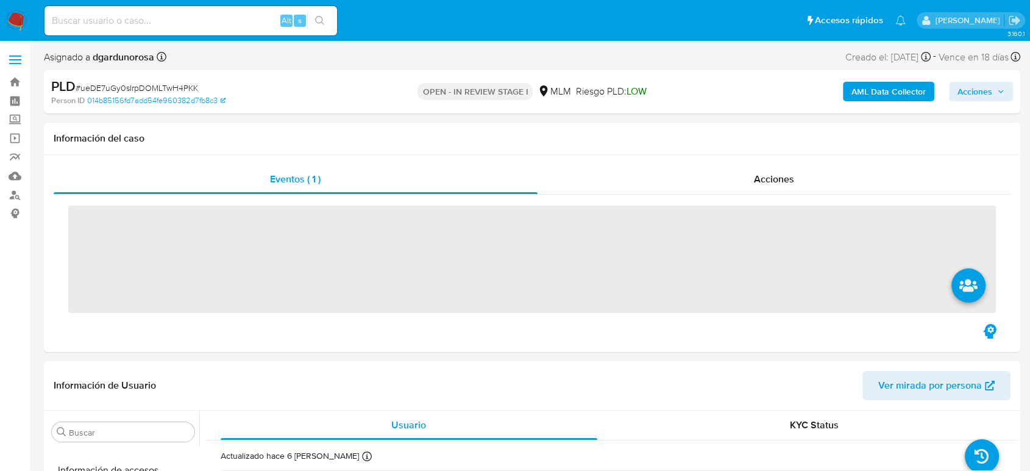
scroll to position [574, 0]
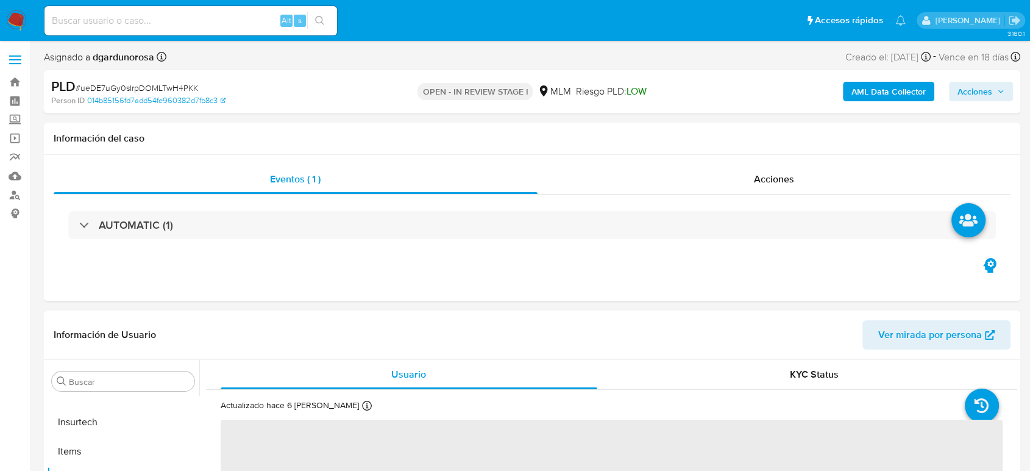
click at [21, 55] on label at bounding box center [15, 60] width 30 height 26
click at [0, 0] on input "checkbox" at bounding box center [0, 0] width 0 height 0
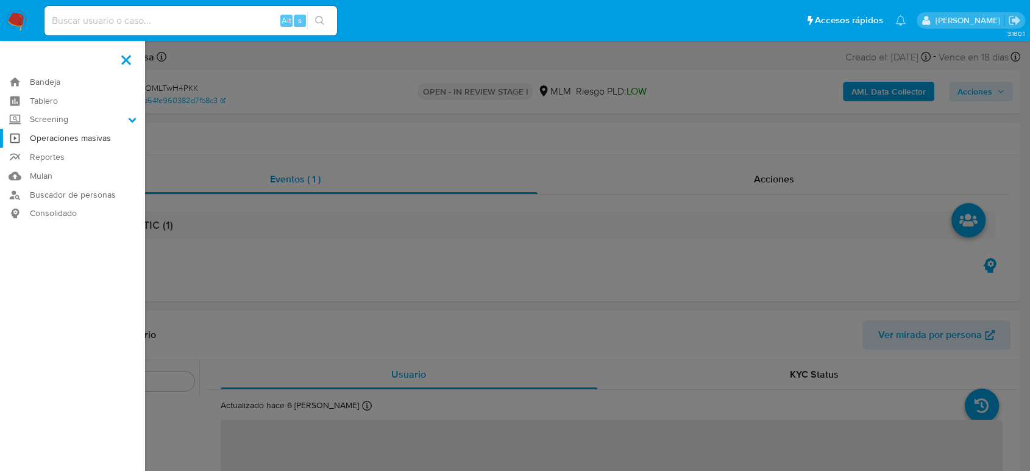
select select "10"
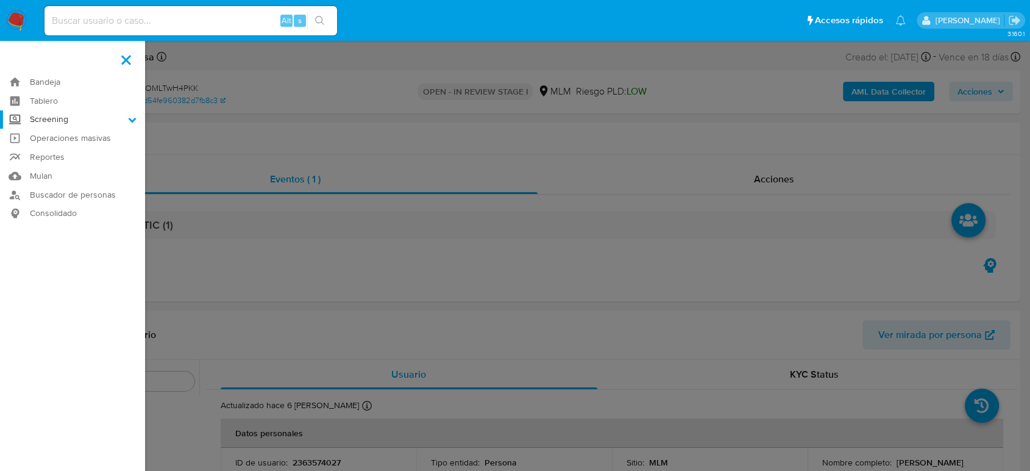
click at [41, 122] on label "Screening" at bounding box center [72, 119] width 145 height 19
click at [0, 0] on input "Screening" at bounding box center [0, 0] width 0 height 0
click at [72, 163] on link "Herramientas" at bounding box center [72, 167] width 145 height 15
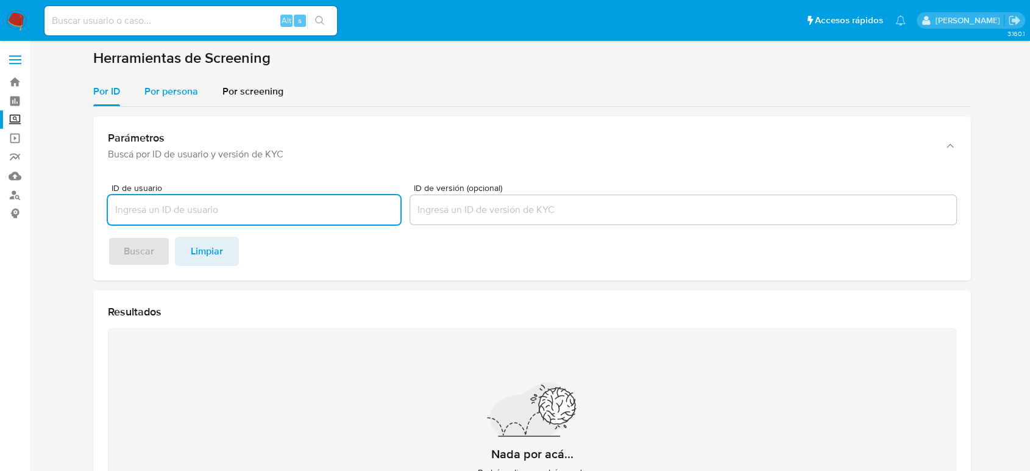
click at [204, 89] on button "Por persona" at bounding box center [171, 91] width 78 height 29
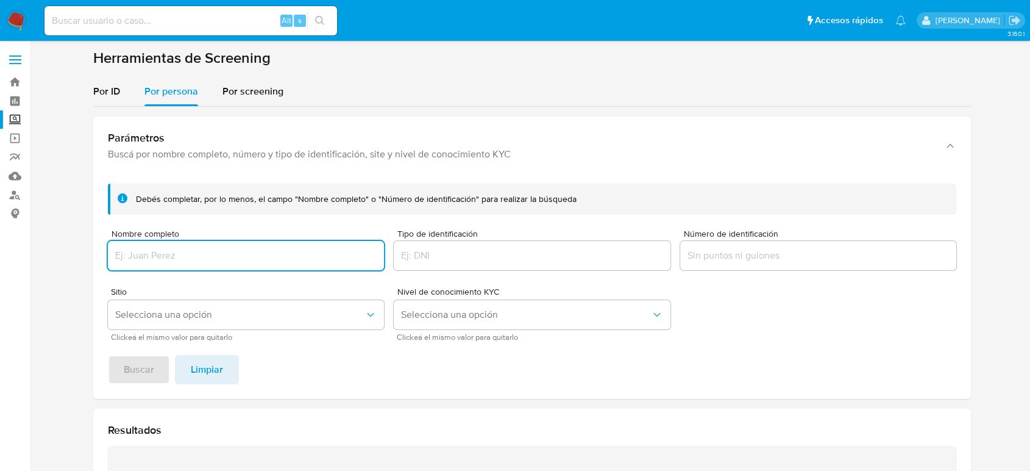
click at [226, 247] on input "Nombre completo" at bounding box center [246, 255] width 276 height 16
click at [156, 364] on button "Buscar" at bounding box center [139, 369] width 62 height 29
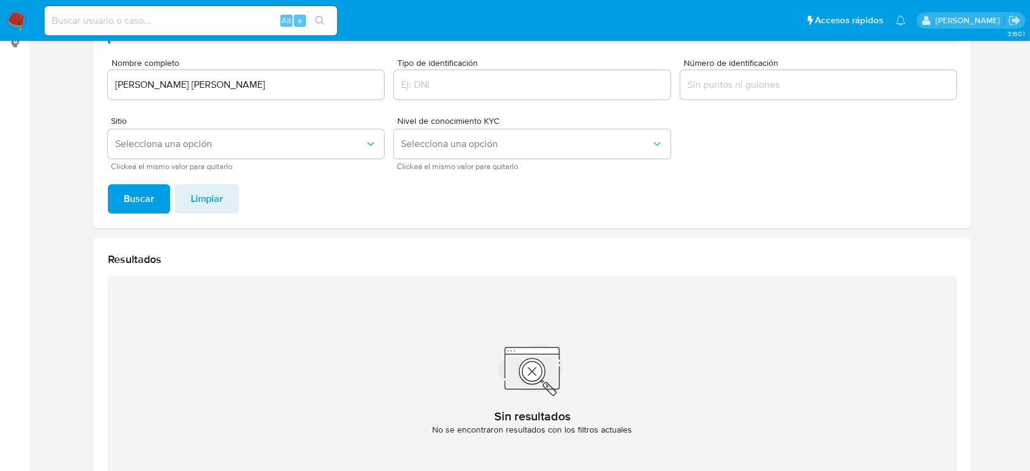
scroll to position [62, 0]
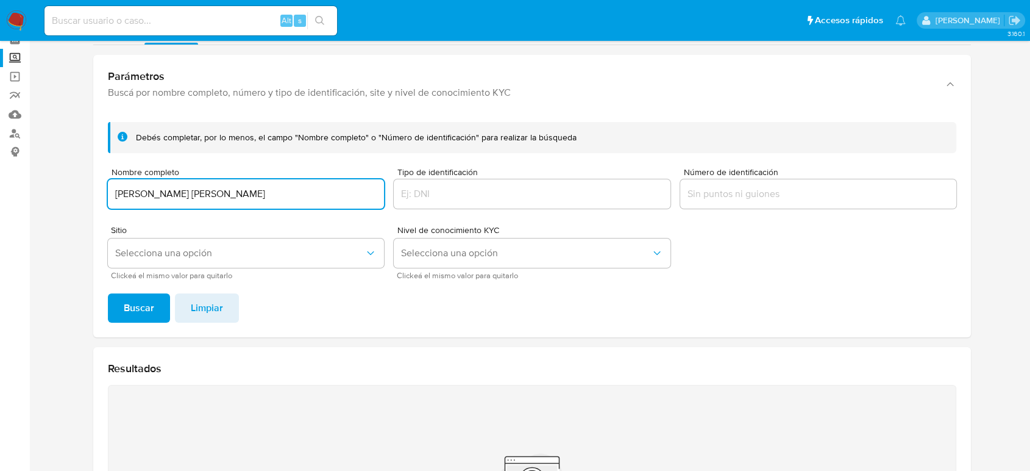
drag, startPoint x: 293, startPoint y: 197, endPoint x: 18, endPoint y: 181, distance: 275.4
click at [18, 181] on section "Bandeja Tablero Screening Búsqueda en Listas Watchlist Herramientas Operaciones…" at bounding box center [515, 306] width 1030 height 736
type input "[PERSON_NAME] [PERSON_NAME]"
click at [160, 307] on button "Buscar" at bounding box center [139, 307] width 62 height 29
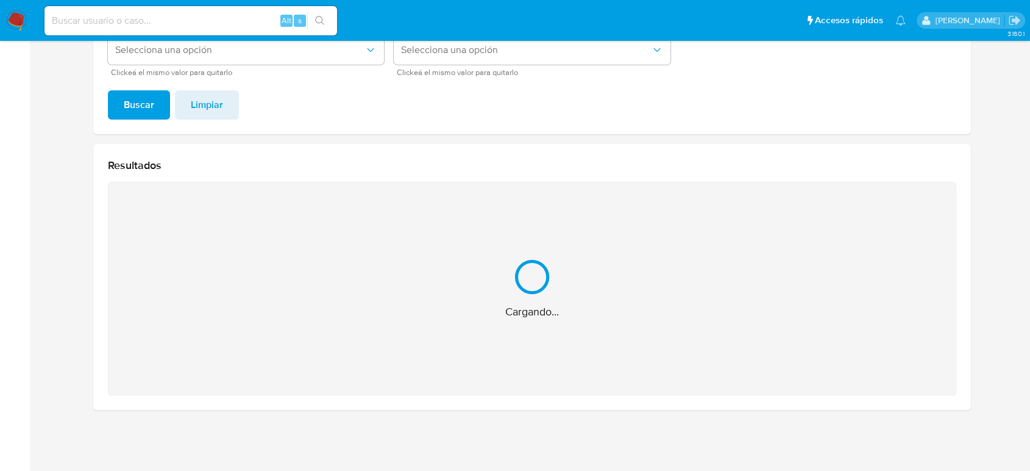
scroll to position [71, 0]
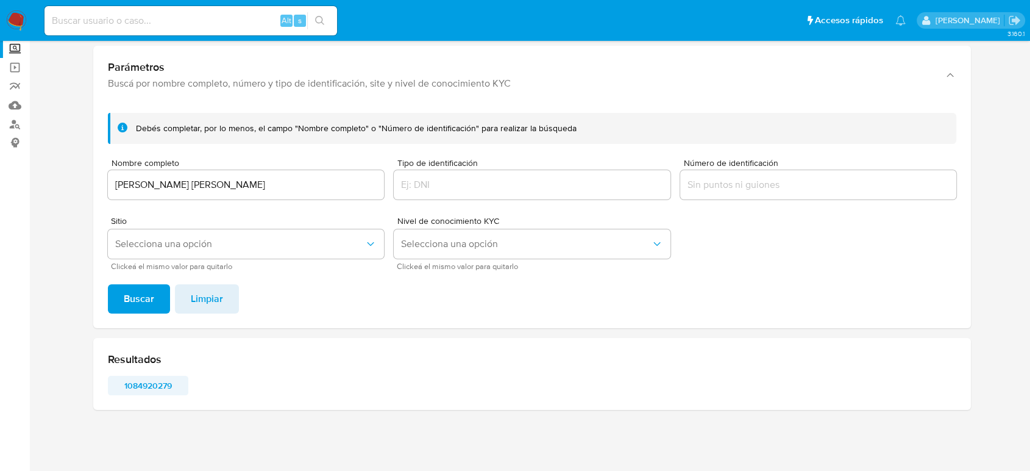
click at [161, 379] on span "1084920279" at bounding box center [147, 385] width 63 height 17
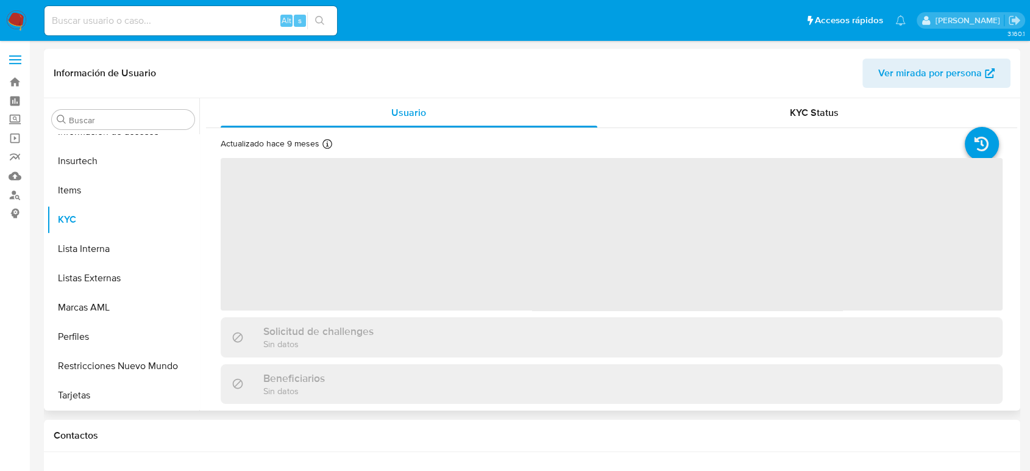
scroll to position [574, 0]
select select "10"
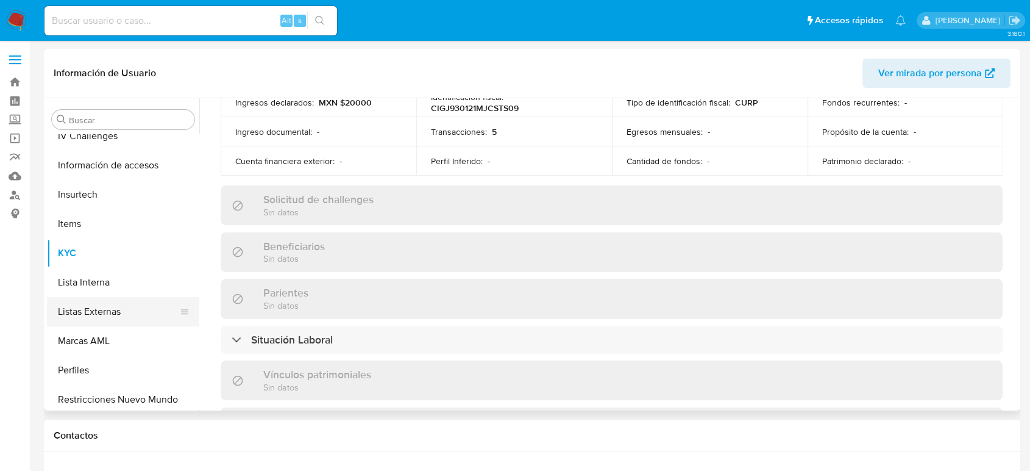
scroll to position [371, 0]
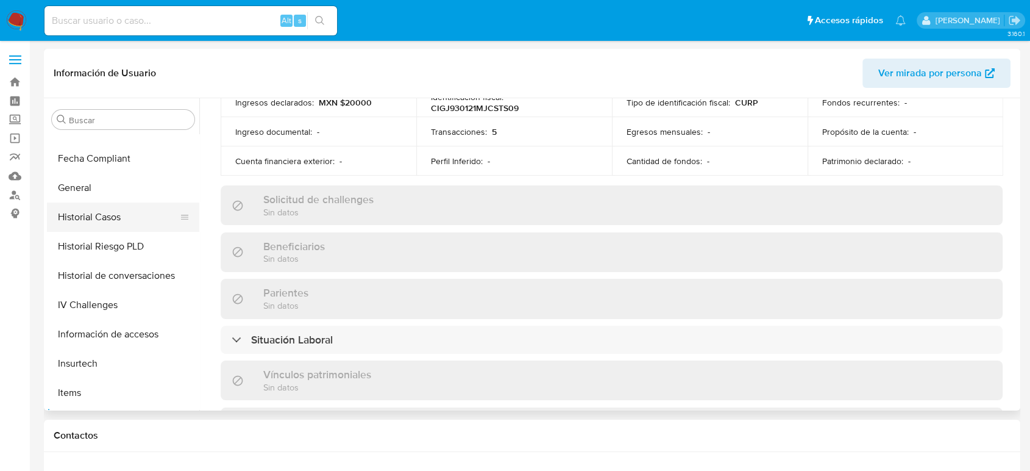
click at [120, 218] on button "Historial Casos" at bounding box center [118, 216] width 143 height 29
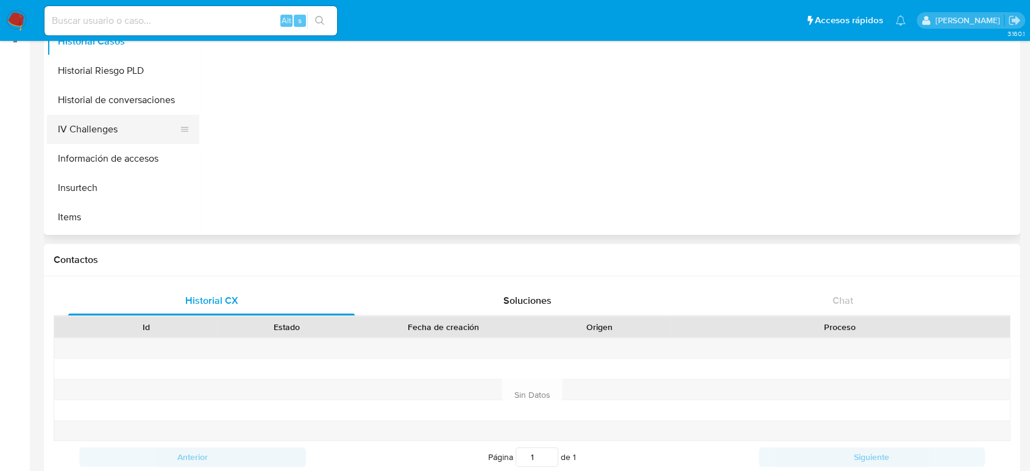
scroll to position [68, 0]
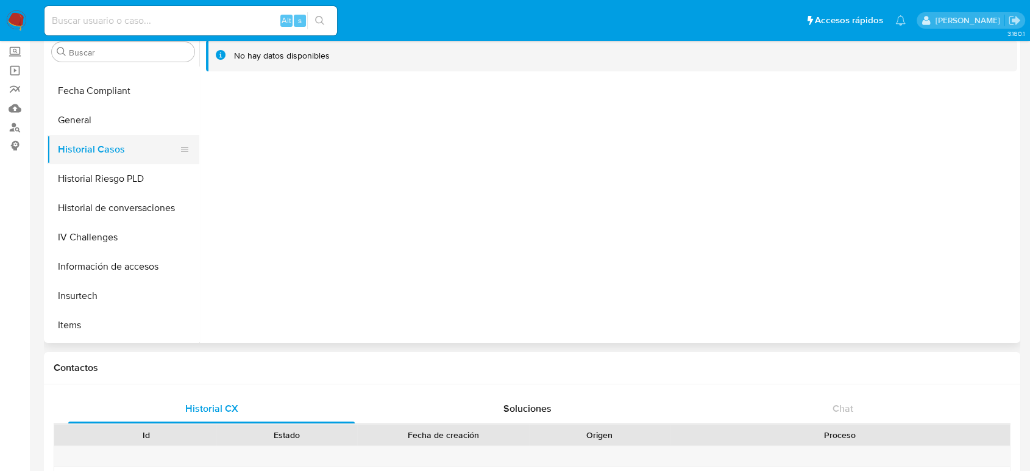
drag, startPoint x: 108, startPoint y: 119, endPoint x: 190, endPoint y: 143, distance: 84.9
click at [108, 119] on button "General" at bounding box center [123, 119] width 152 height 29
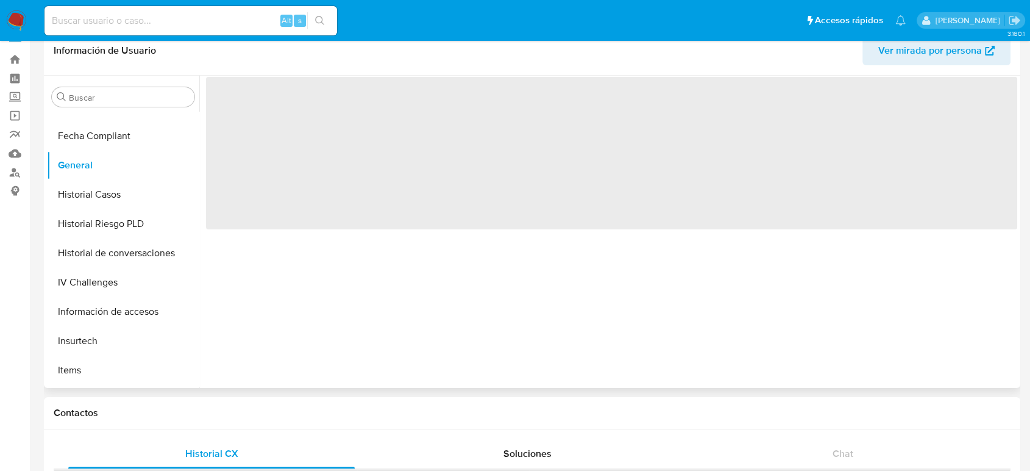
scroll to position [0, 0]
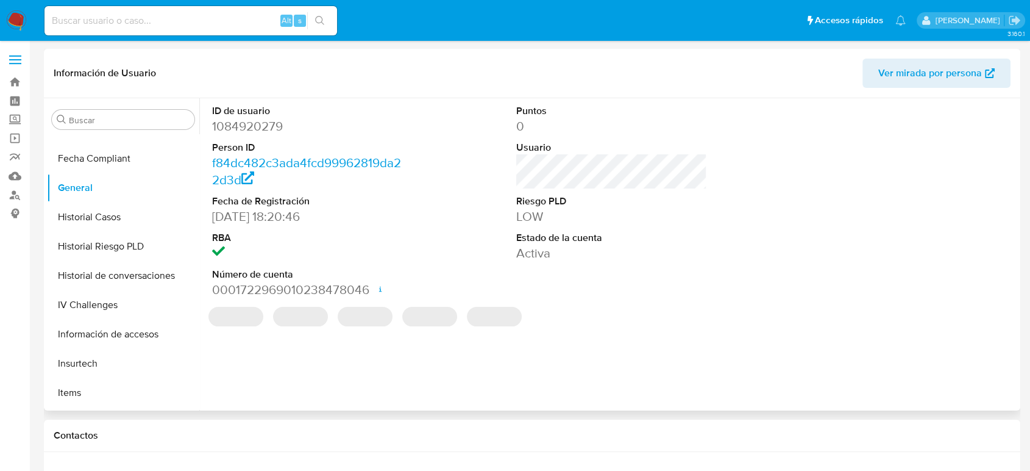
click at [255, 125] on dd "1084920279" at bounding box center [307, 126] width 191 height 17
click at [255, 126] on dd "1084920279" at bounding box center [307, 126] width 191 height 17
click at [252, 126] on dd "1084920279" at bounding box center [307, 126] width 191 height 17
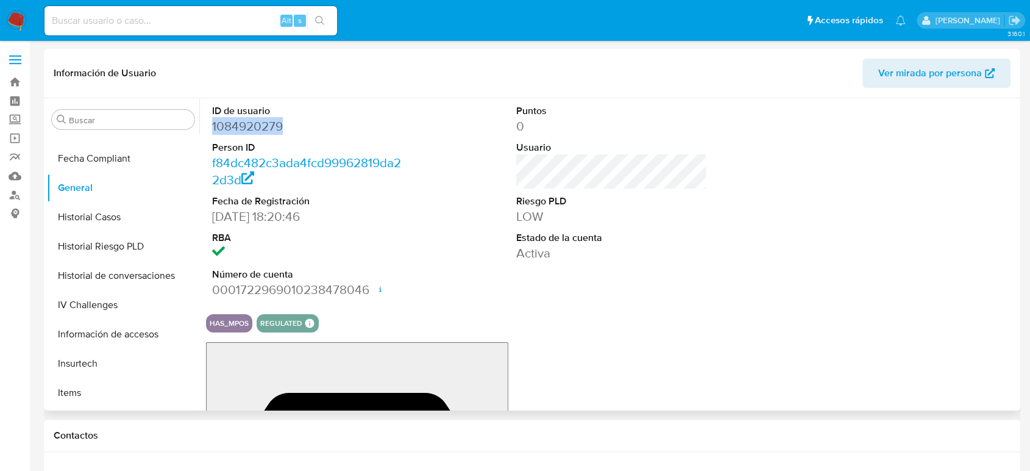
copy dd "1084920279"
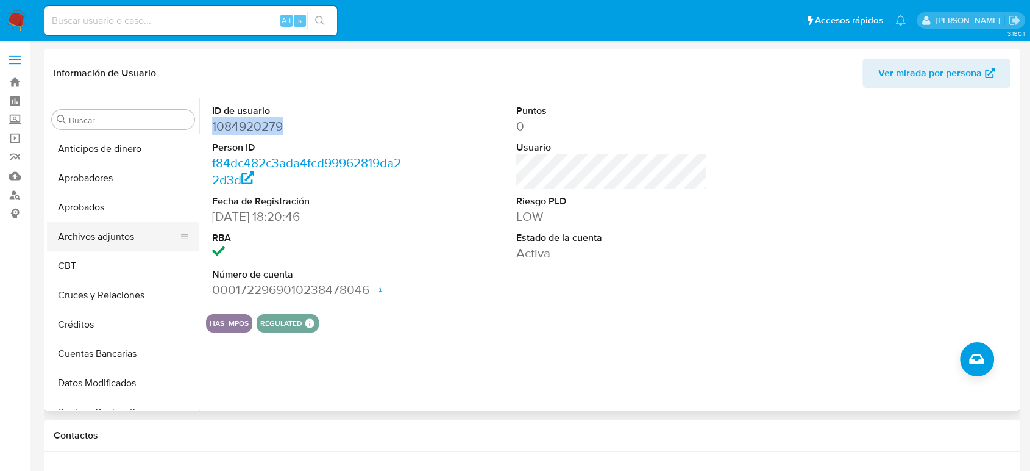
click at [108, 229] on button "Archivos adjuntos" at bounding box center [118, 236] width 143 height 29
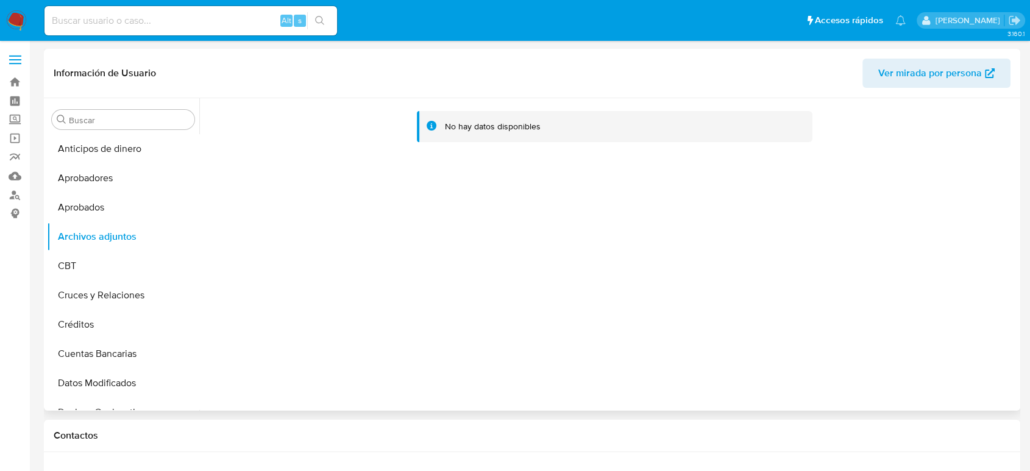
click at [675, 294] on div "No hay datos disponibles" at bounding box center [608, 254] width 818 height 312
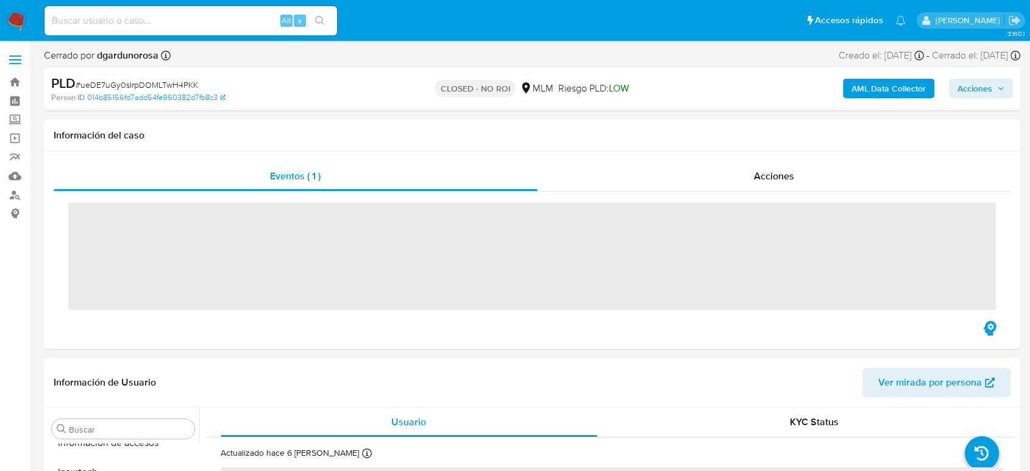
scroll to position [574, 0]
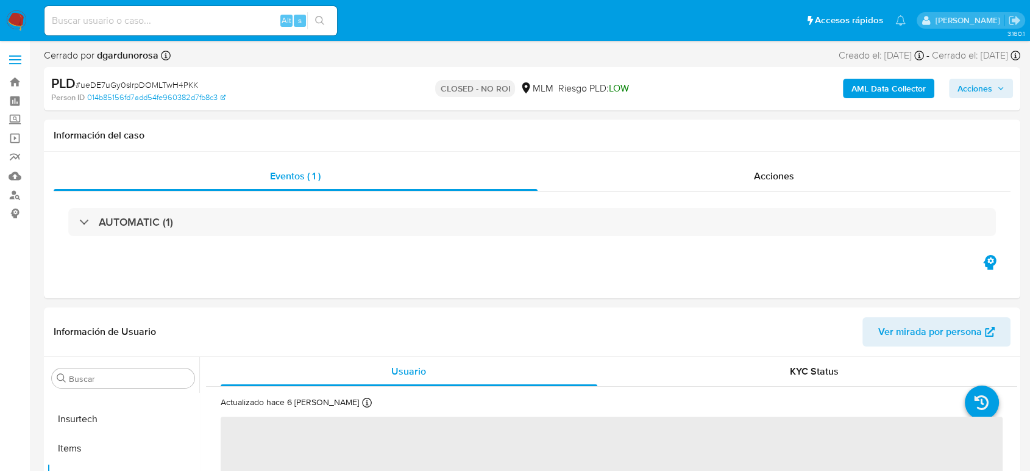
select select "10"
